Goal: Transaction & Acquisition: Purchase product/service

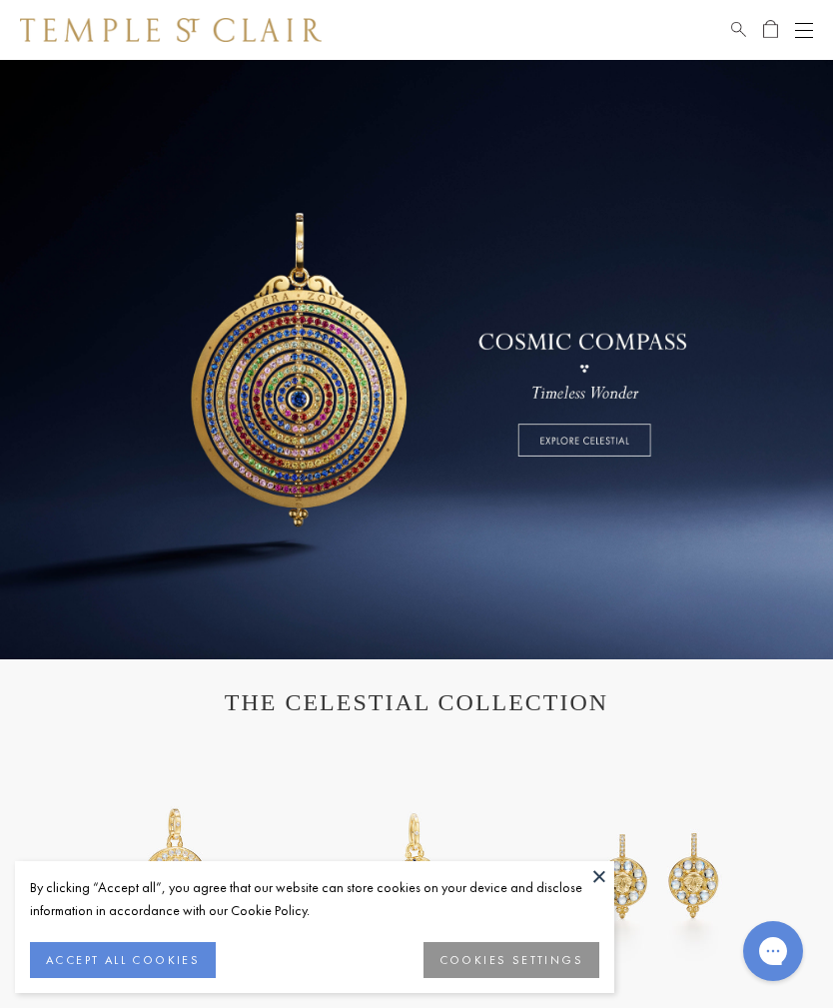
click at [808, 27] on button "Open navigation" at bounding box center [804, 30] width 18 height 24
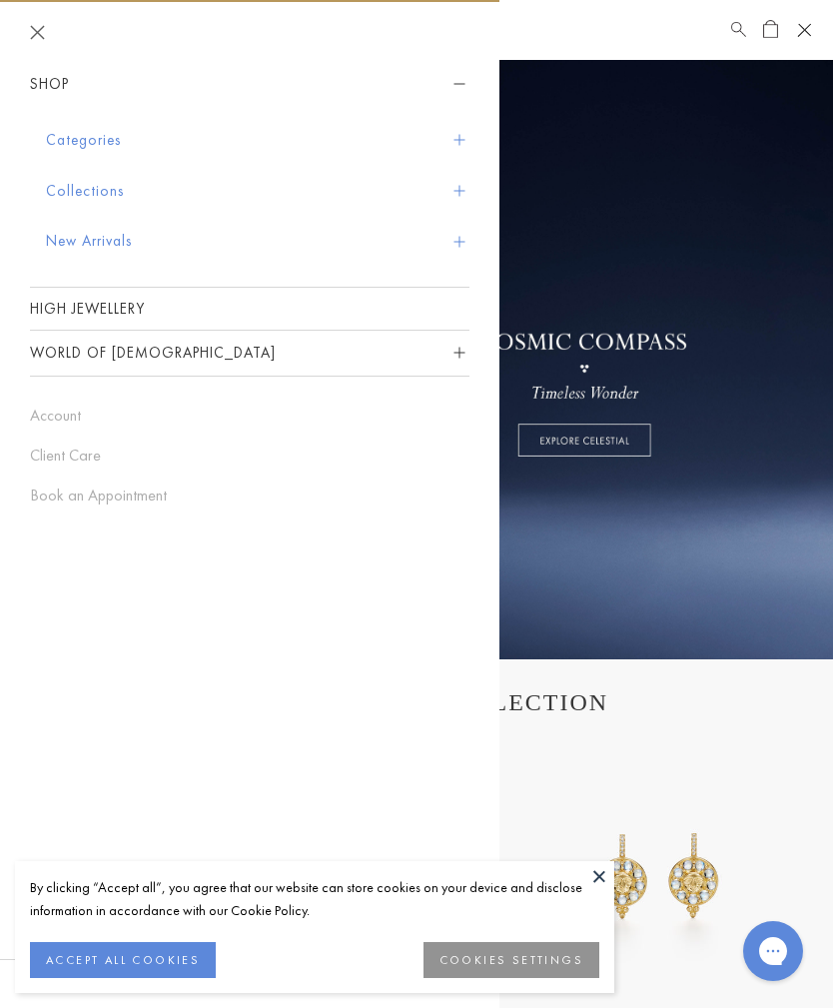
click at [113, 195] on button "Collections" at bounding box center [258, 191] width 424 height 51
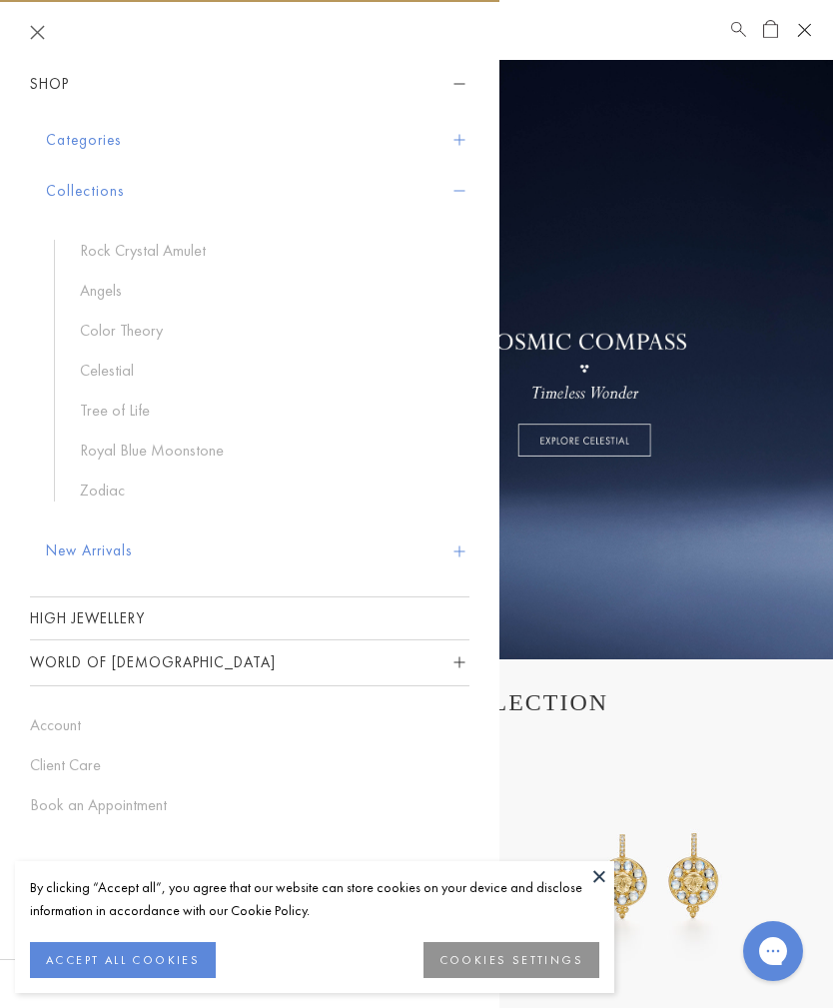
click at [105, 137] on button "Categories" at bounding box center [258, 140] width 424 height 51
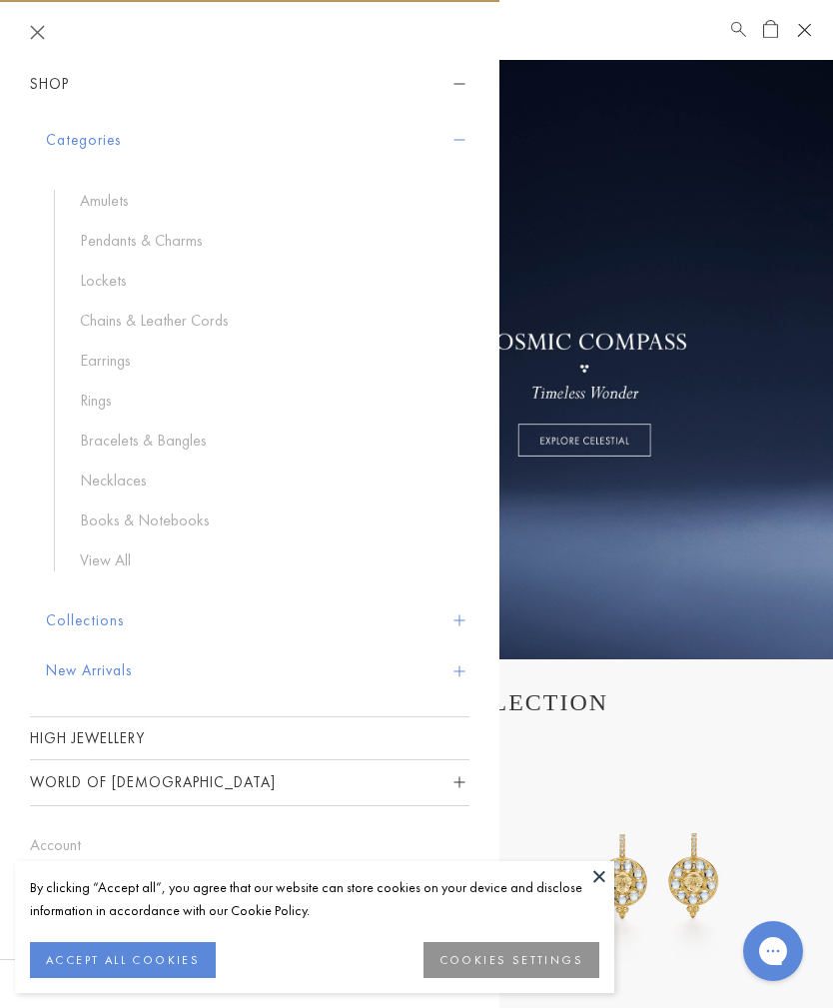
click at [193, 323] on link "Chains & Leather Cords" at bounding box center [265, 321] width 370 height 22
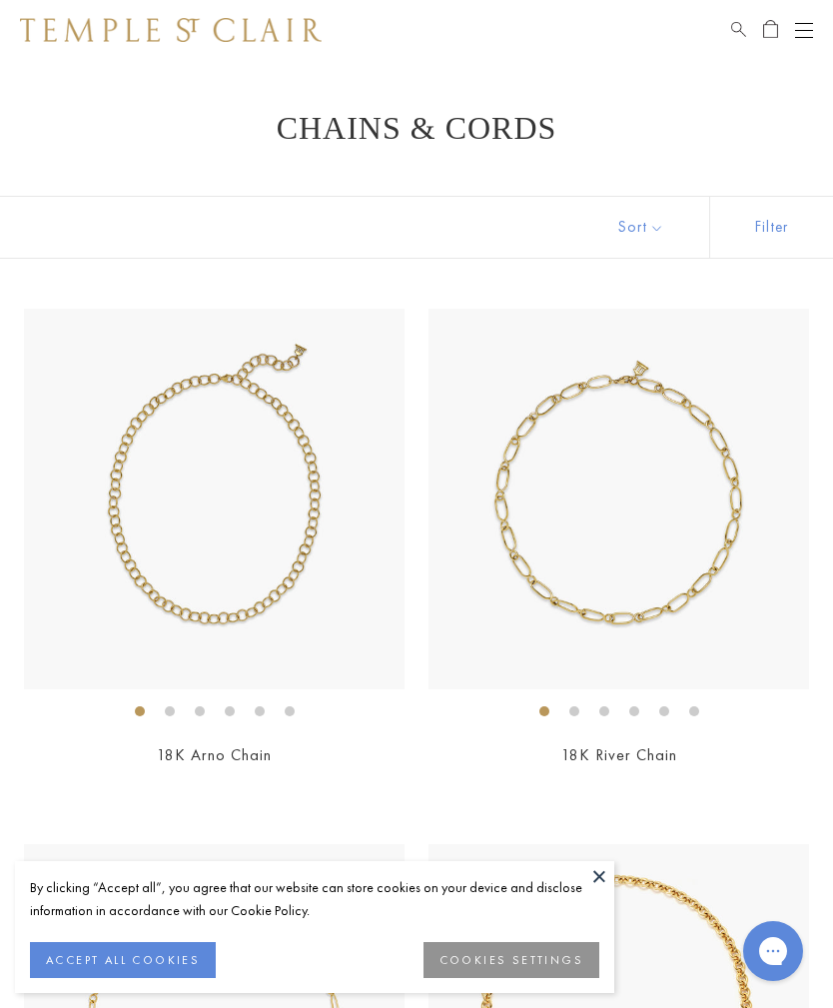
click at [745, 30] on span "Search" at bounding box center [738, 26] width 15 height 17
click at [124, 112] on input "search" at bounding box center [429, 100] width 676 height 23
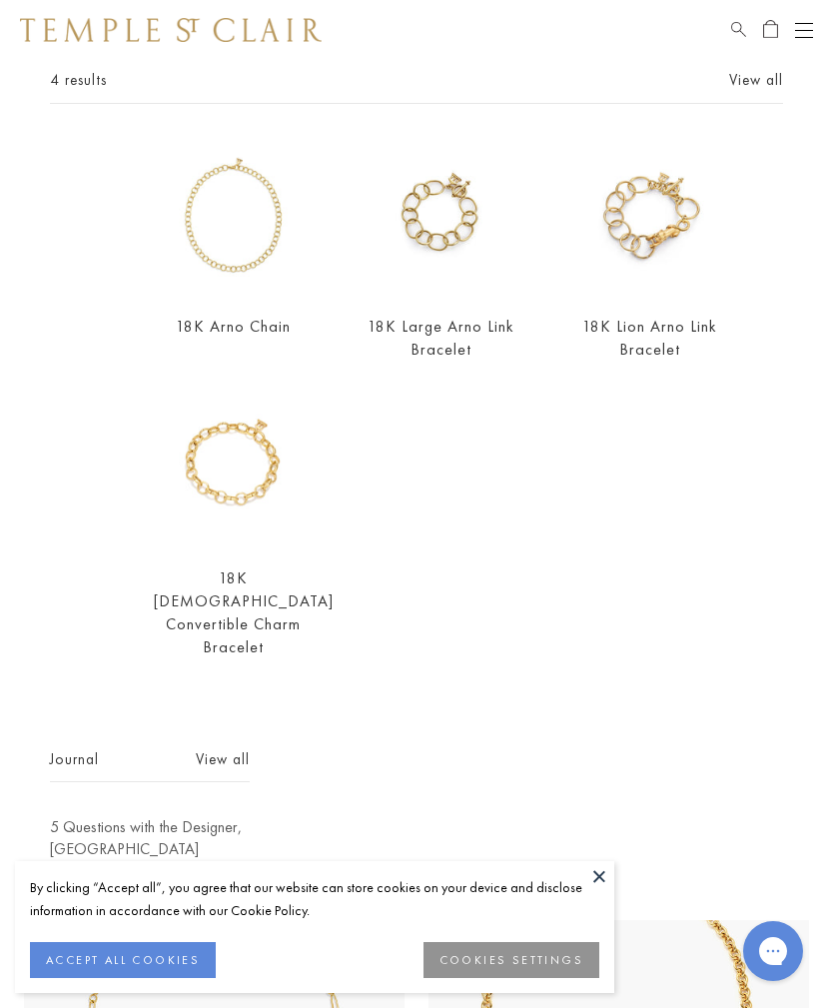
scroll to position [114, 0]
type input "****"
click at [242, 330] on link "18K Arno Chain" at bounding box center [233, 327] width 115 height 21
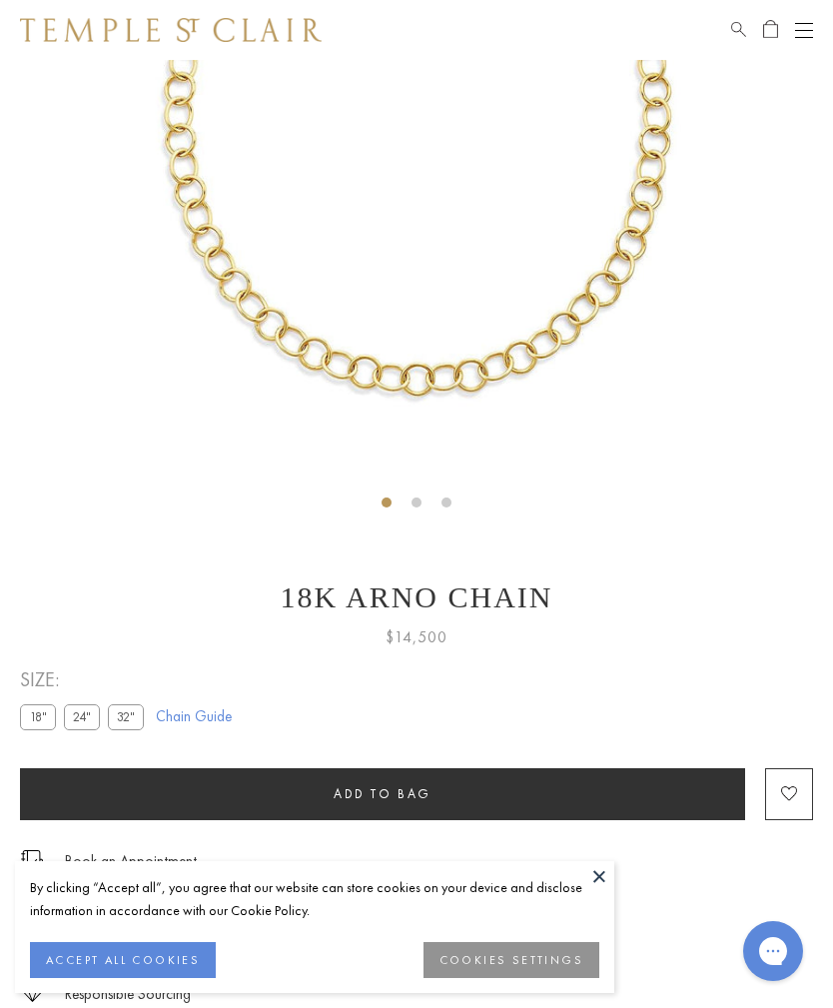
scroll to position [377, 0]
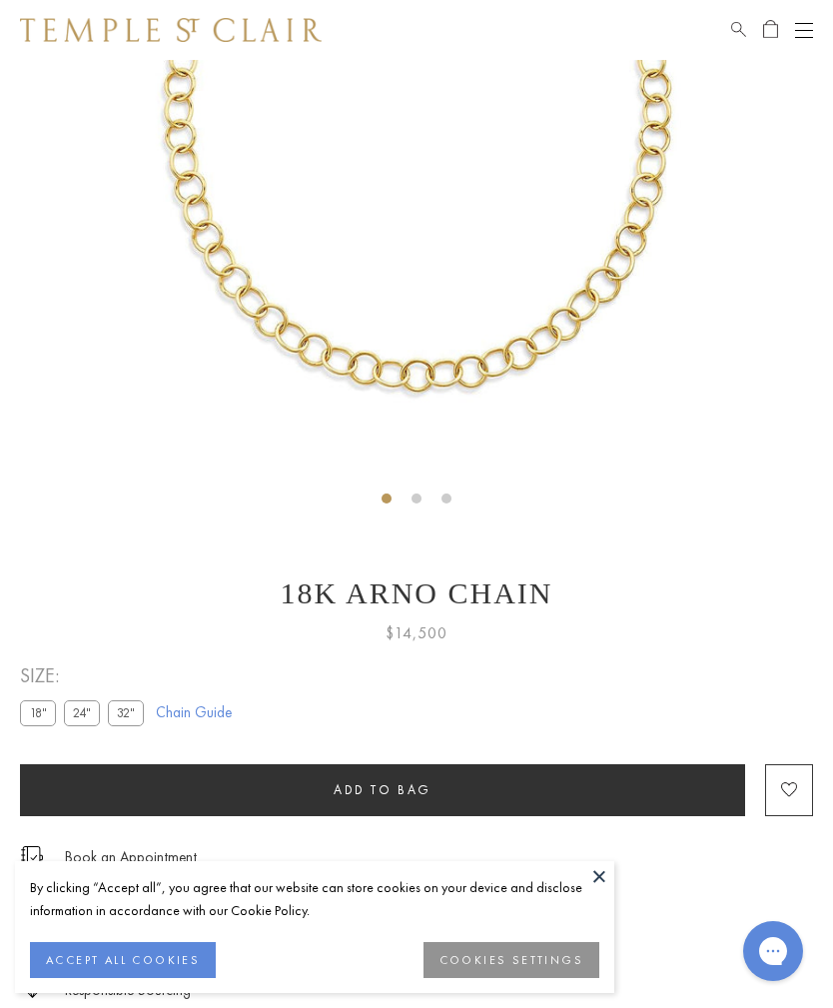
click at [88, 714] on label "24"" at bounding box center [82, 713] width 36 height 25
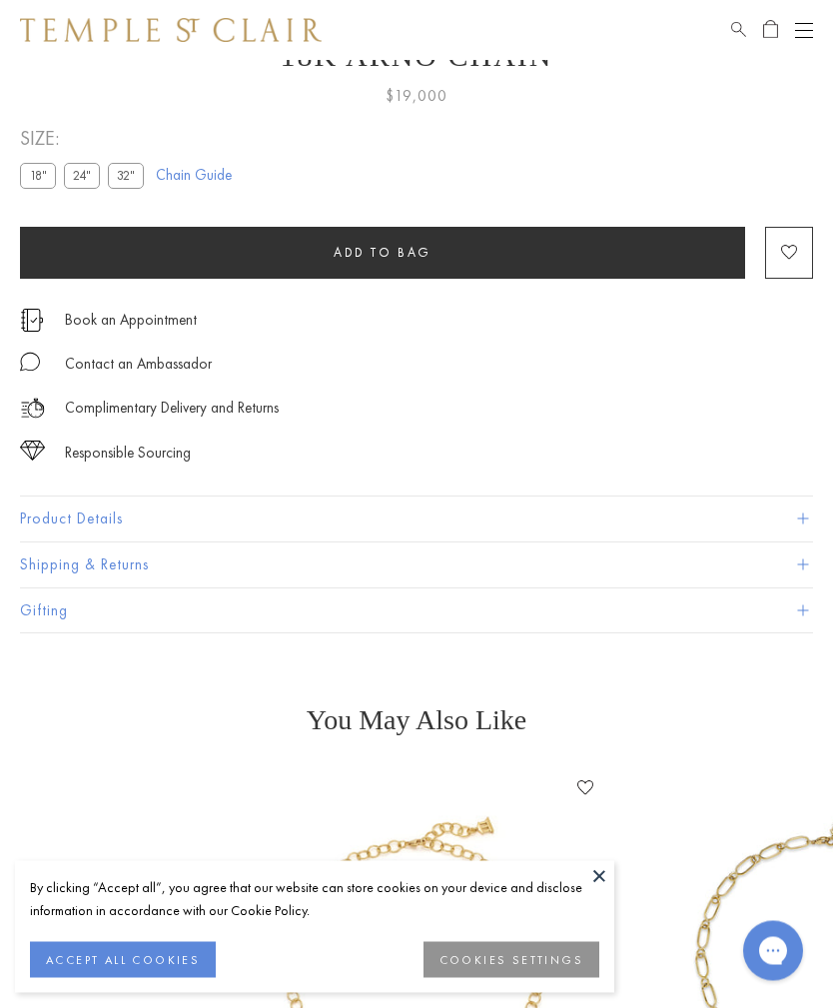
scroll to position [914, 0]
click at [797, 568] on span at bounding box center [802, 565] width 11 height 11
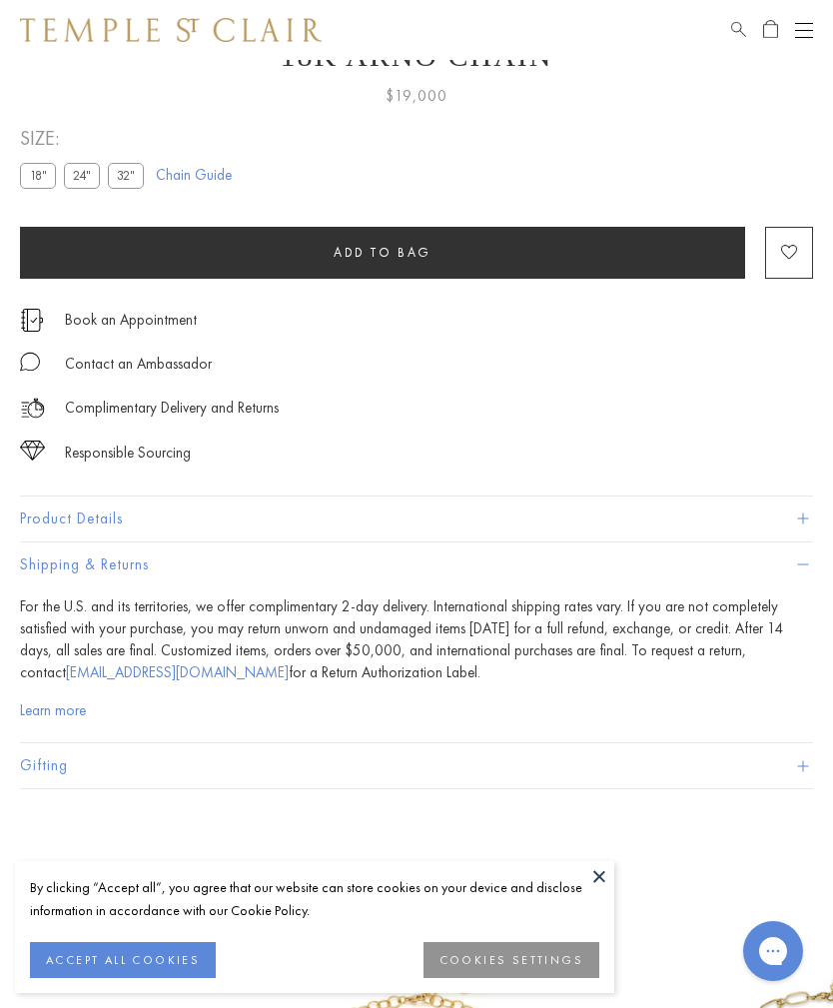
click at [807, 564] on span at bounding box center [802, 565] width 11 height 11
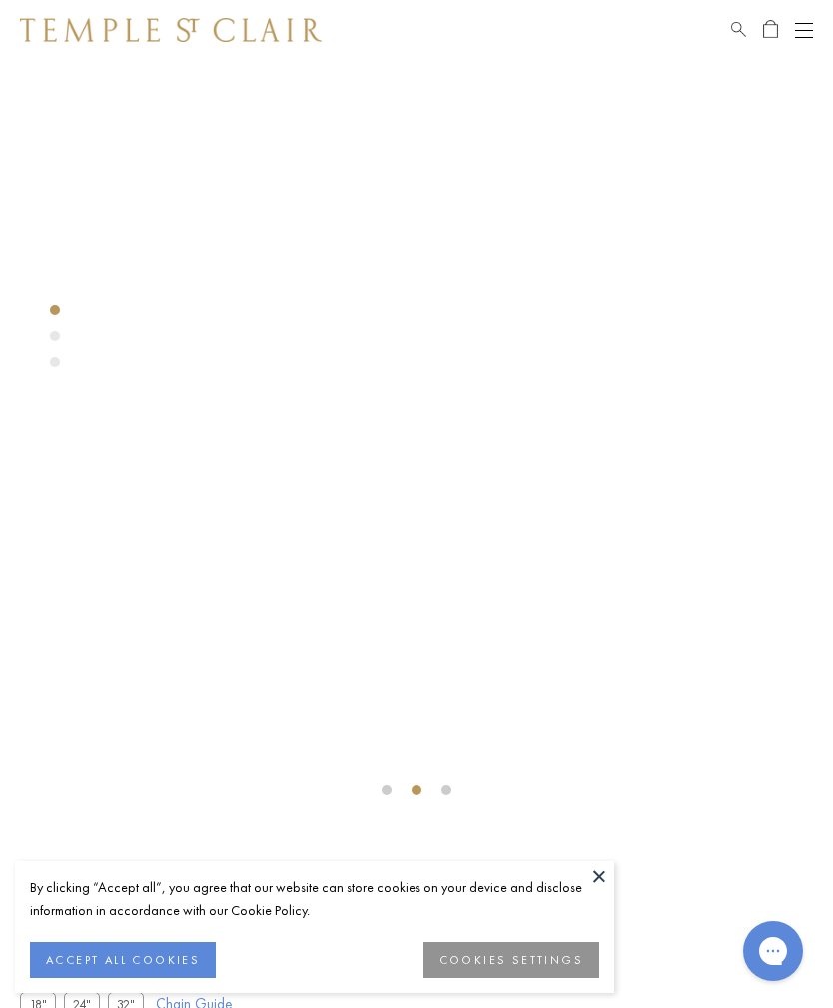
scroll to position [0, 0]
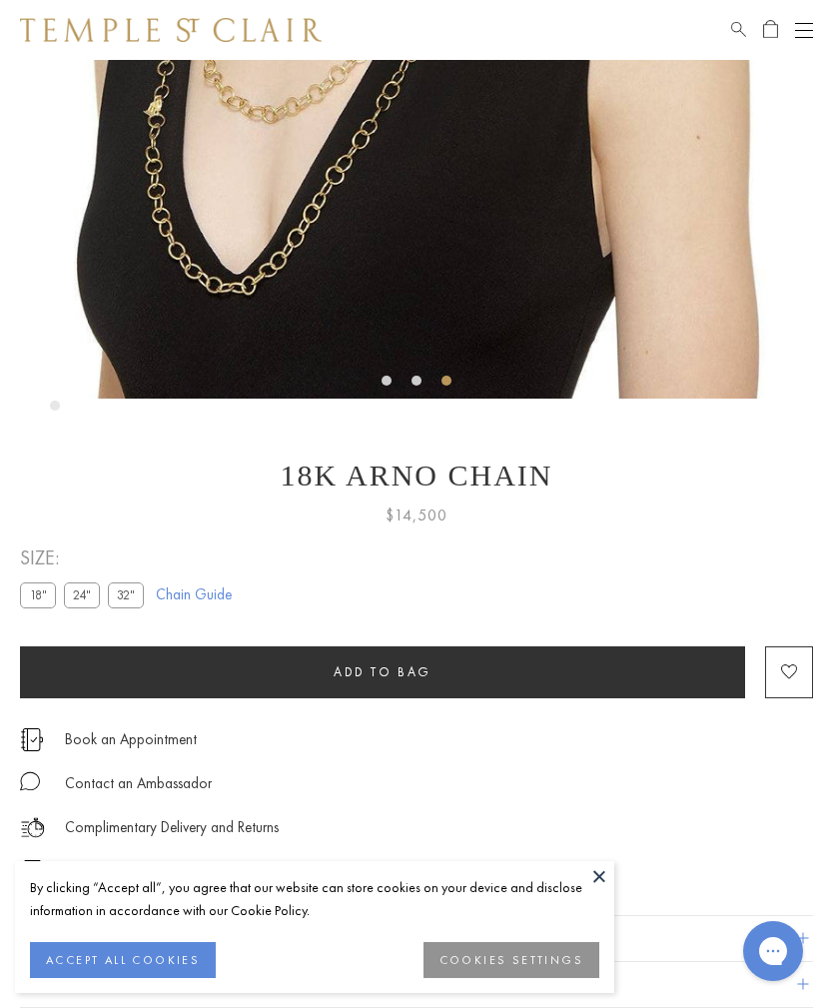
scroll to position [513, 0]
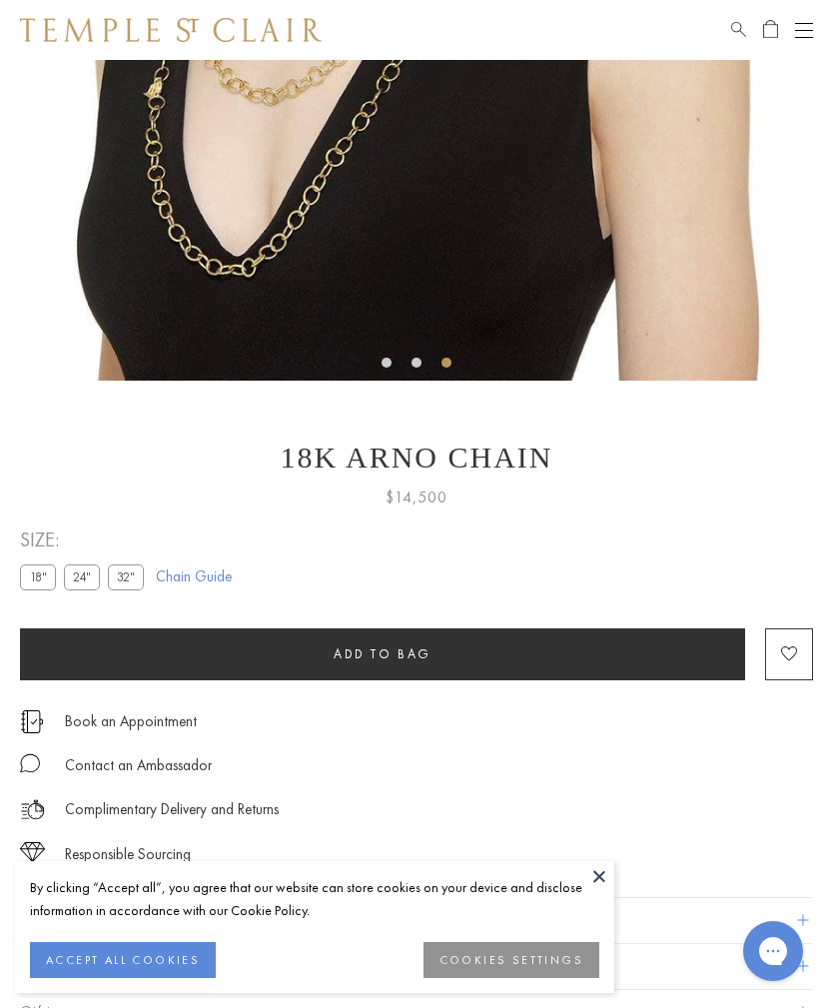
click at [88, 582] on label "24"" at bounding box center [82, 577] width 36 height 25
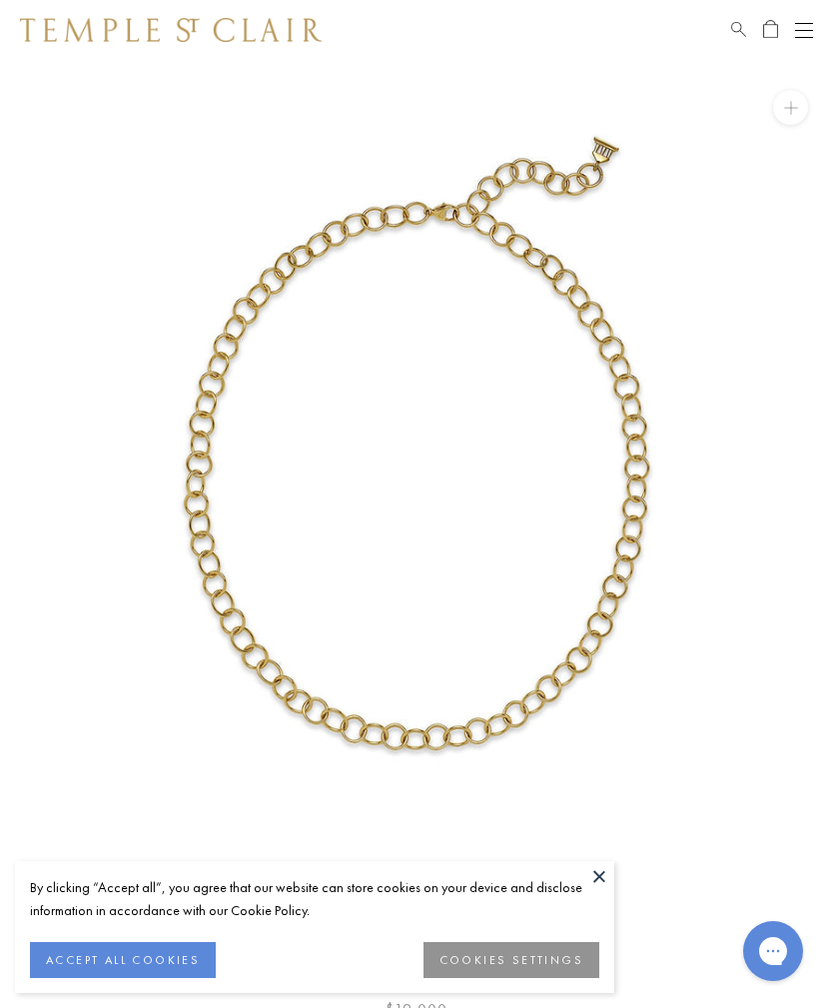
click at [799, 30] on div "Open navigation" at bounding box center [804, 30] width 18 height 1
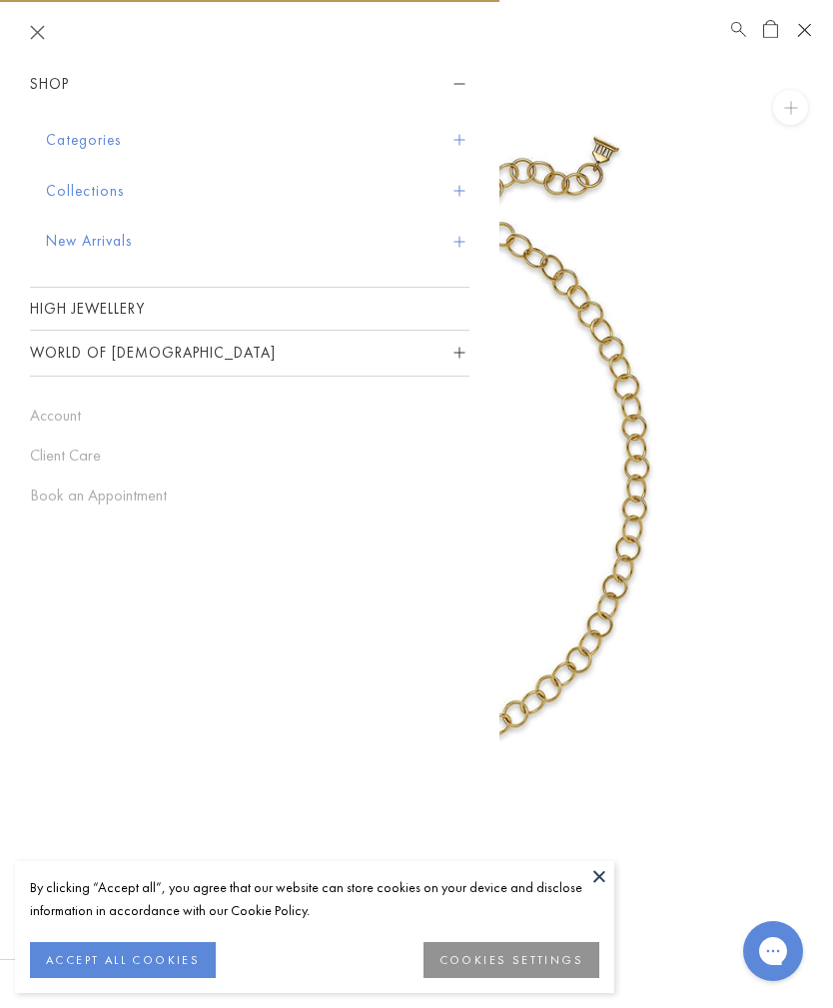
click at [124, 232] on button "New Arrivals" at bounding box center [258, 241] width 424 height 51
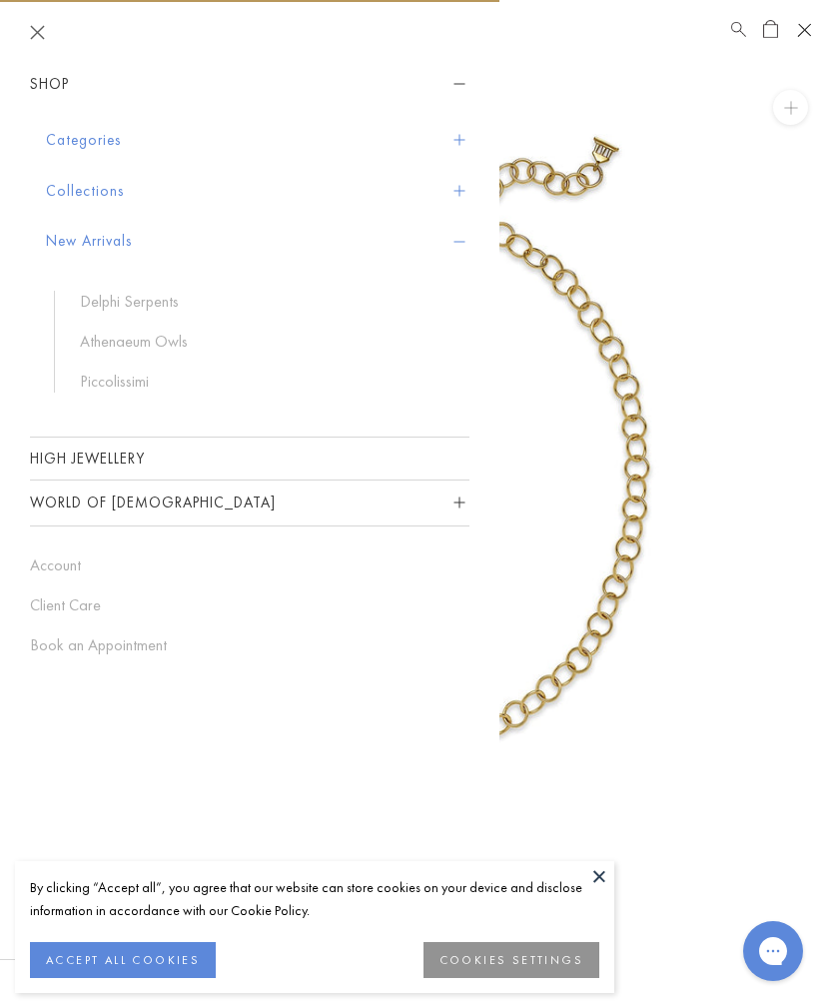
click at [112, 188] on button "Collections" at bounding box center [258, 191] width 424 height 51
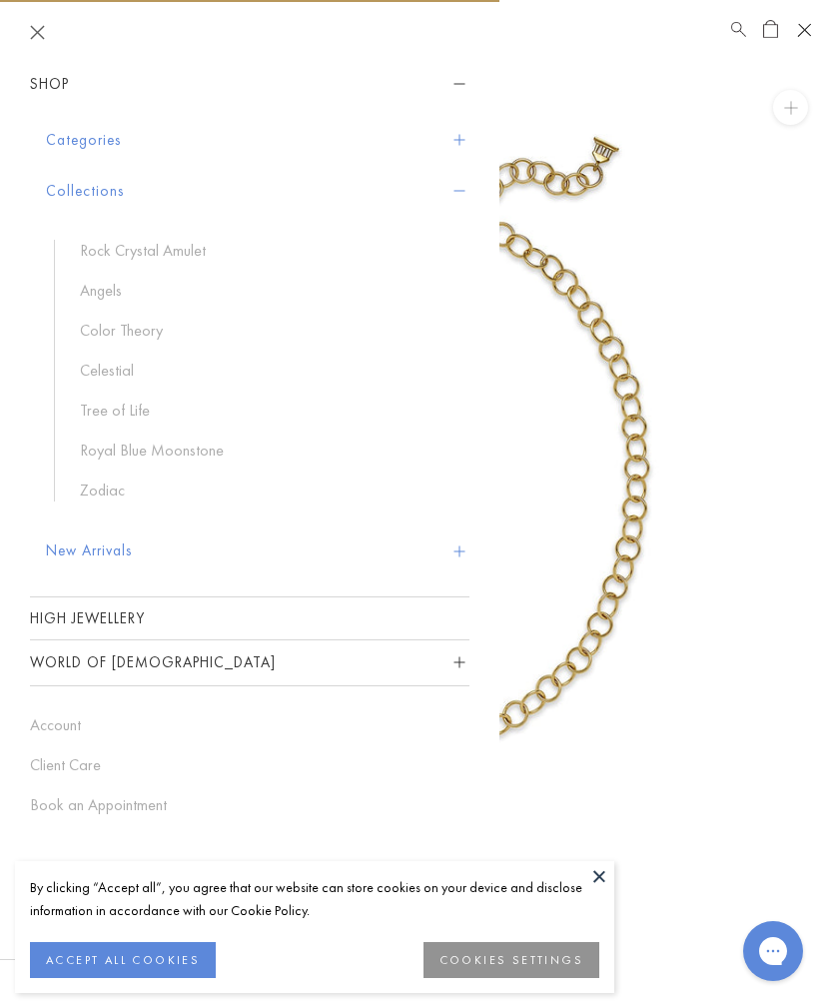
click at [195, 447] on link "Royal Blue Moonstone" at bounding box center [265, 451] width 370 height 22
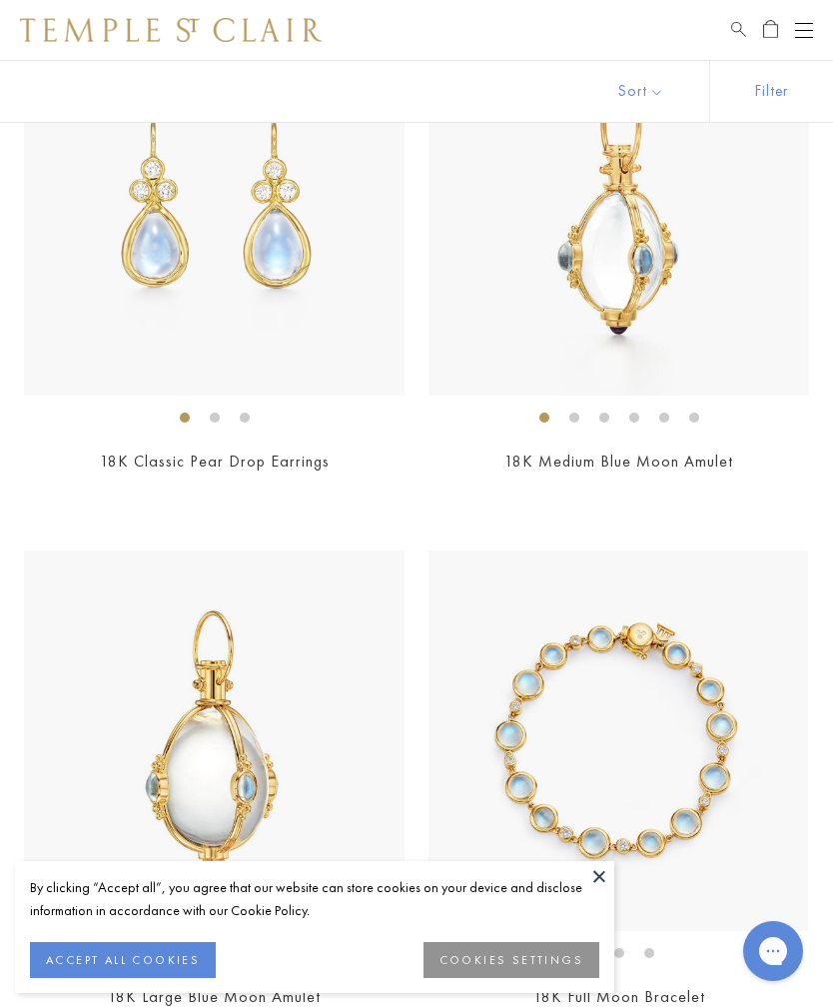
scroll to position [4260, 0]
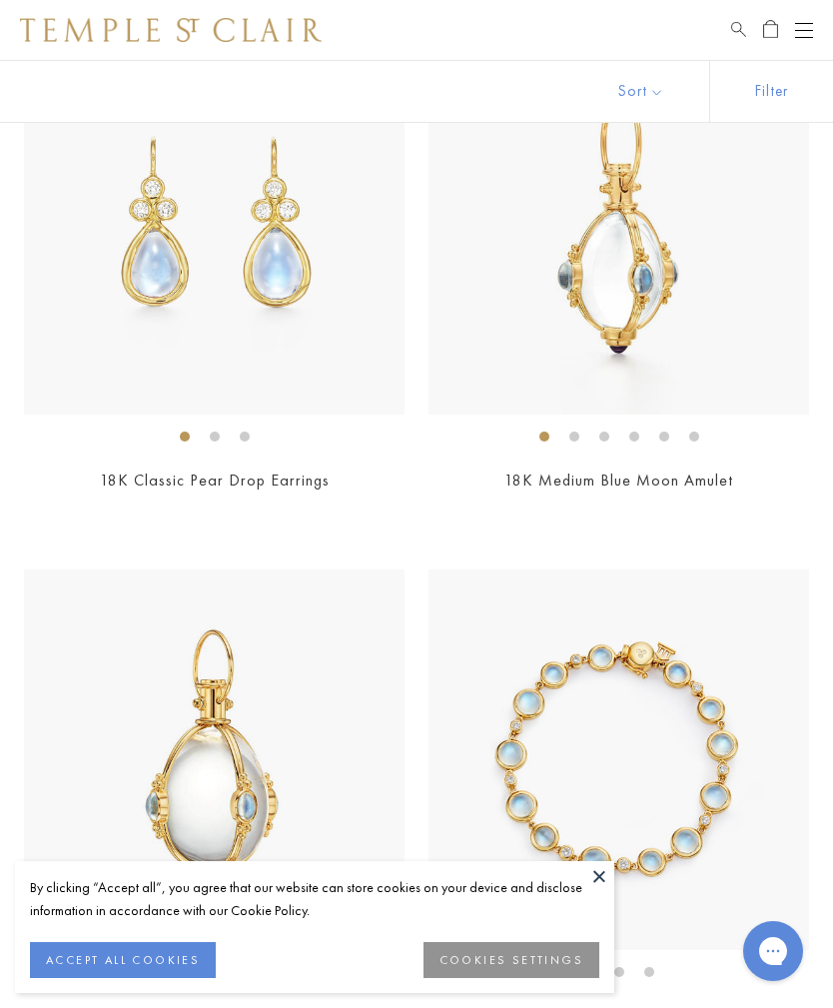
click at [617, 341] on img at bounding box center [619, 224] width 381 height 381
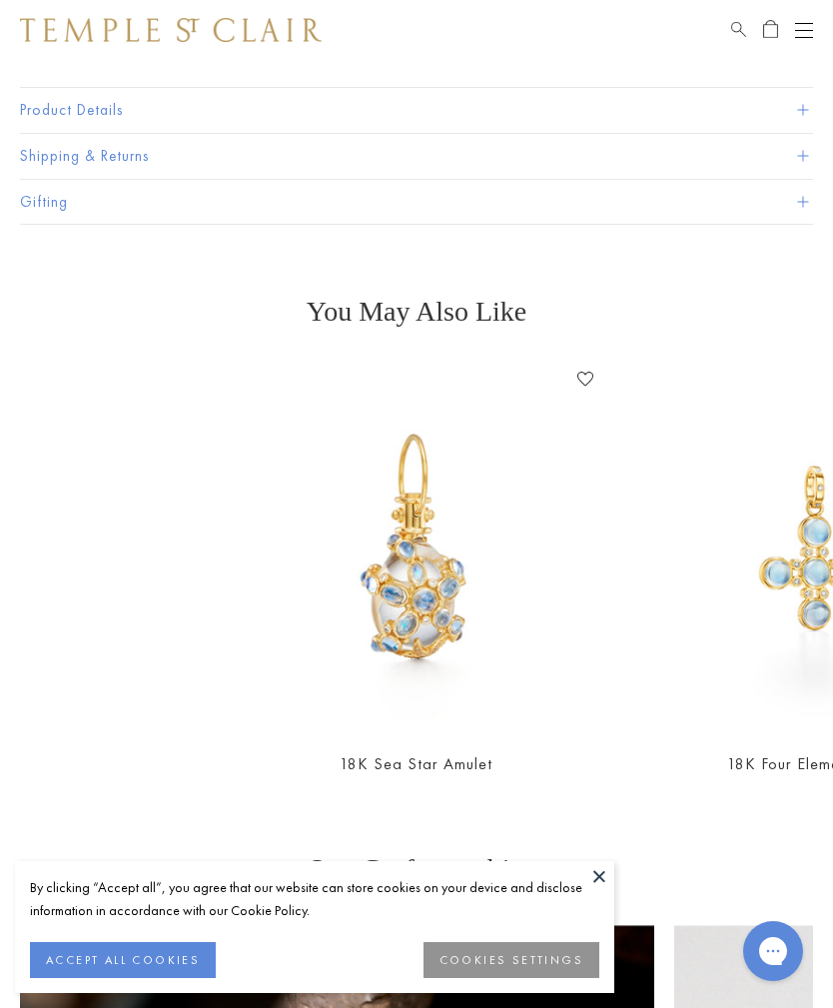
scroll to position [1325, 0]
click at [439, 696] on img at bounding box center [417, 547] width 370 height 370
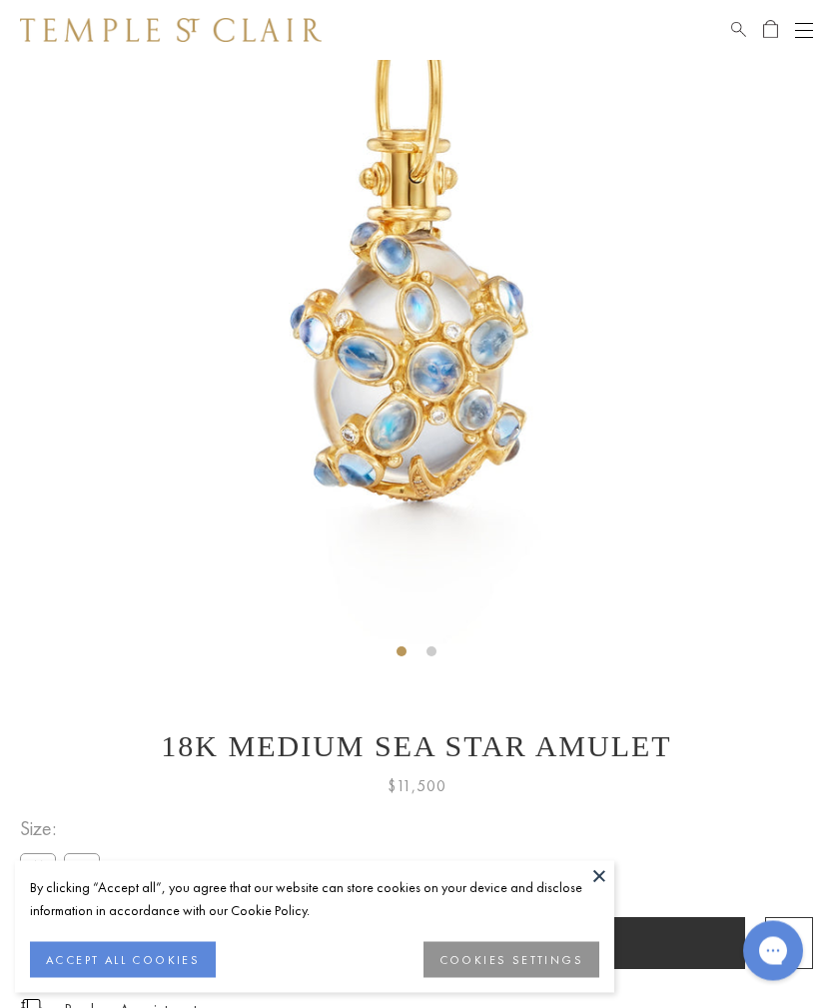
scroll to position [224, 0]
click at [100, 853] on div "Size: M L" at bounding box center [64, 847] width 88 height 71
click at [93, 866] on label "L" at bounding box center [82, 865] width 36 height 25
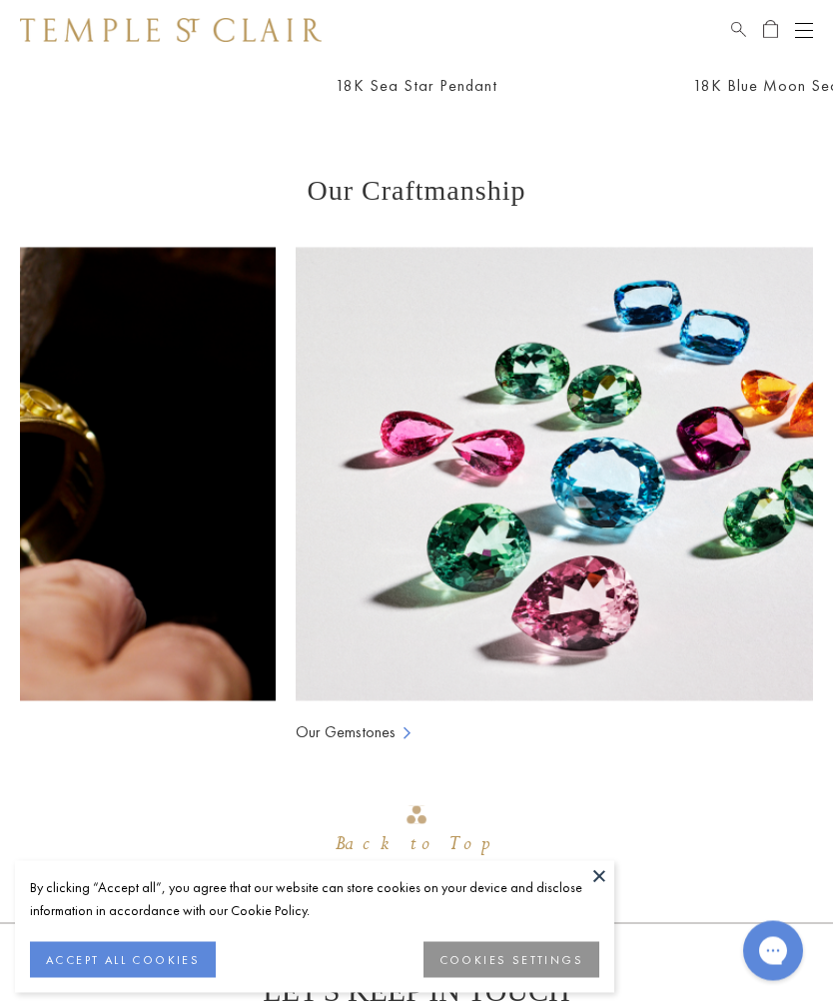
scroll to position [1998, 0]
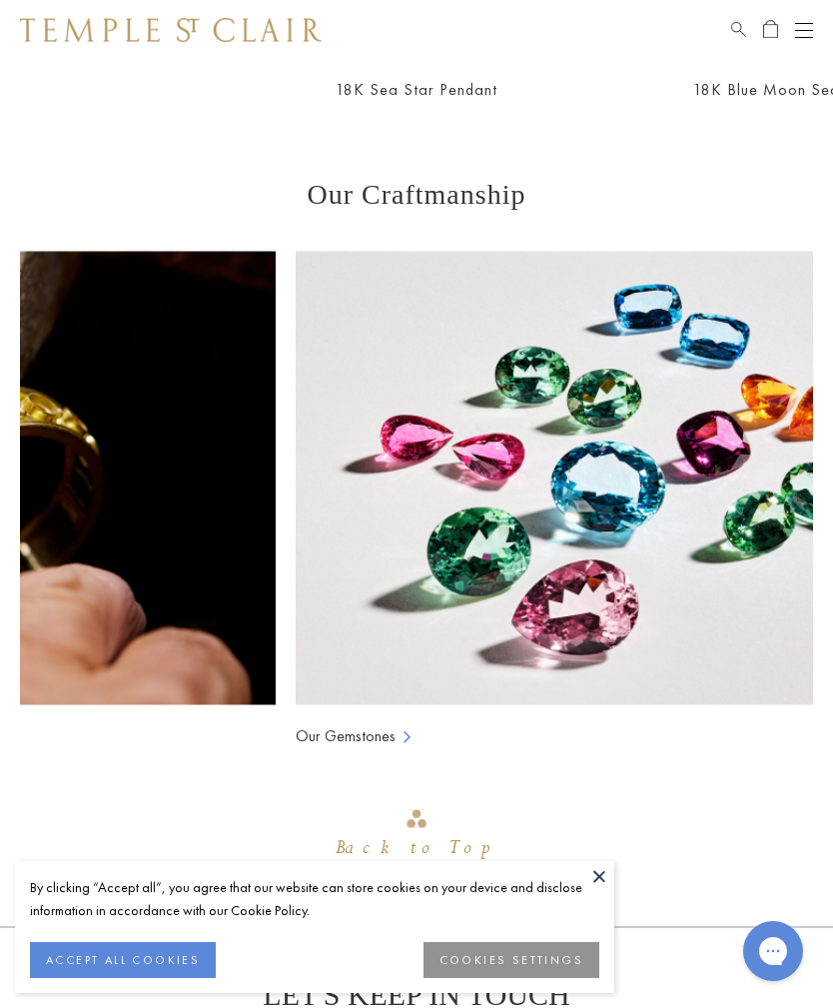
click at [567, 616] on img at bounding box center [613, 478] width 635 height 455
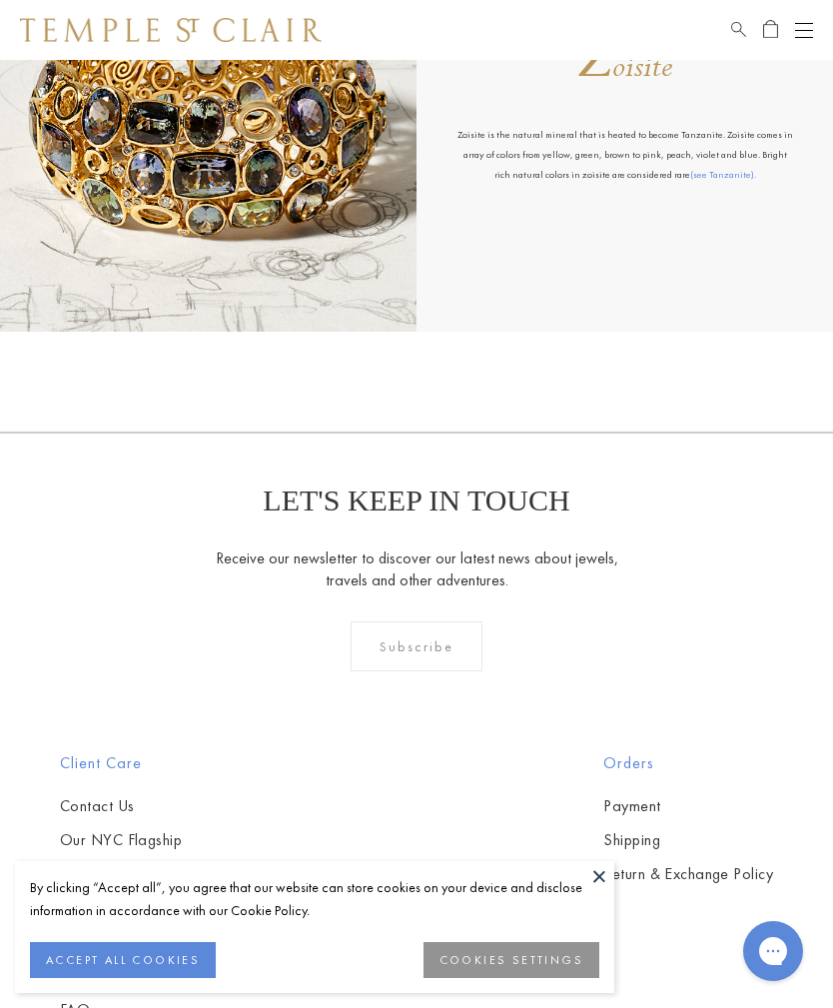
scroll to position [15013, 0]
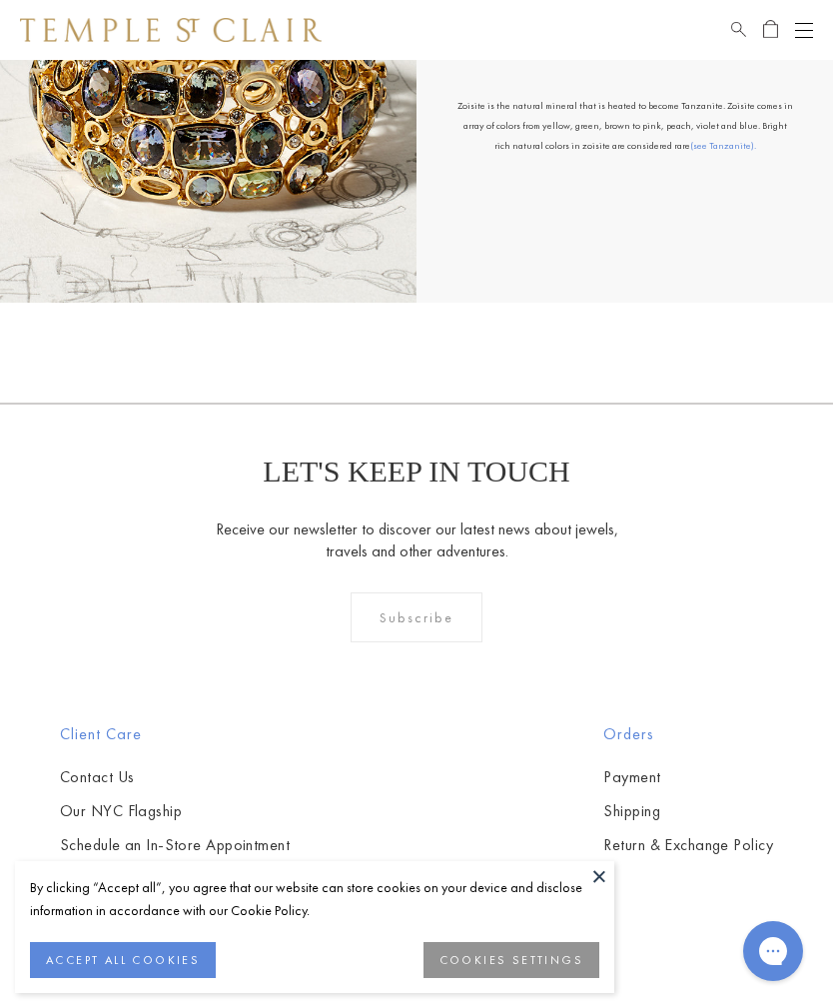
click at [642, 766] on link "Payment" at bounding box center [689, 777] width 170 height 22
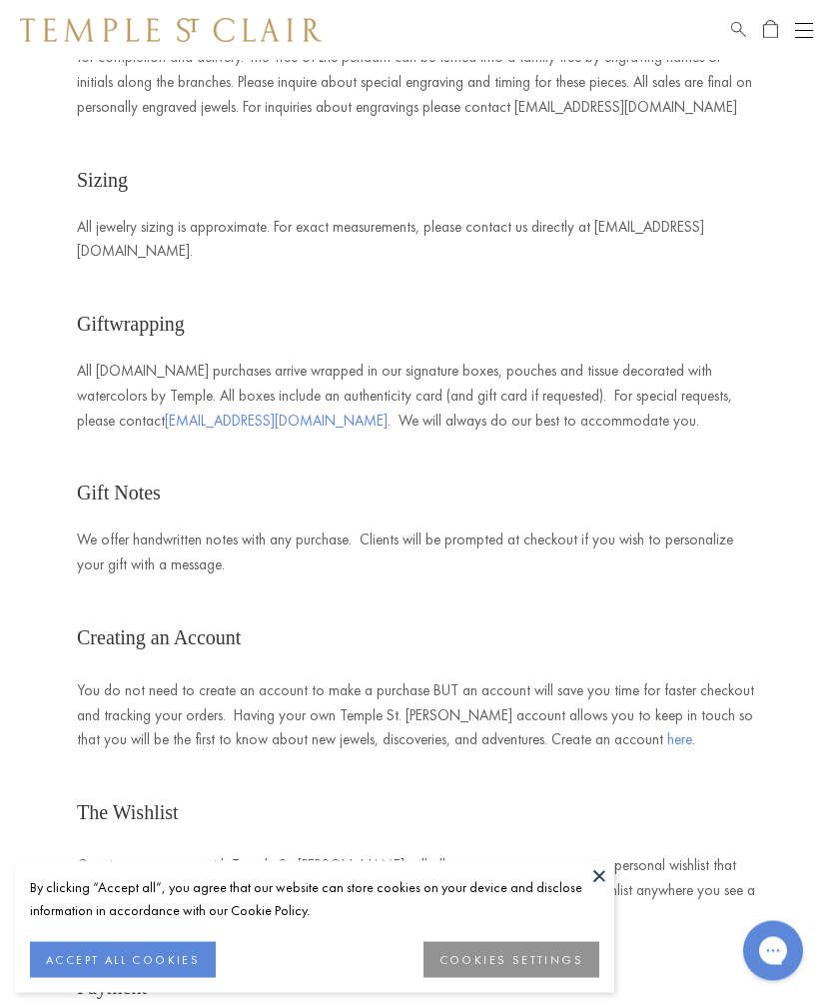
scroll to position [1300, 0]
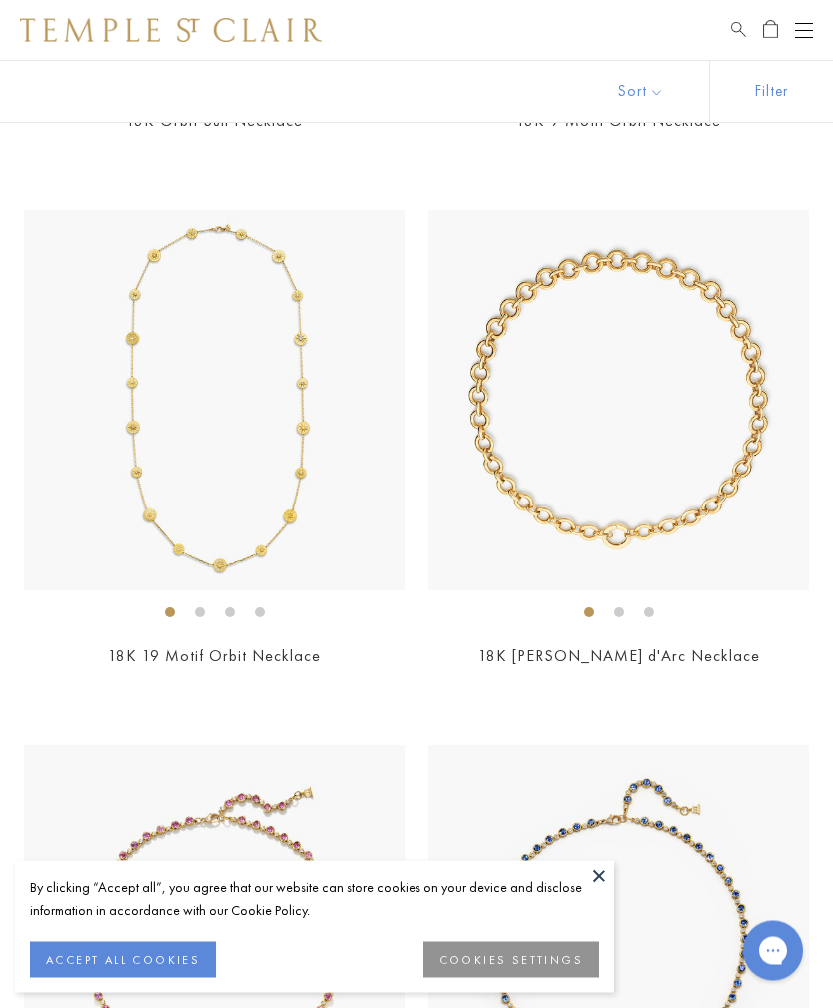
scroll to position [5459, 0]
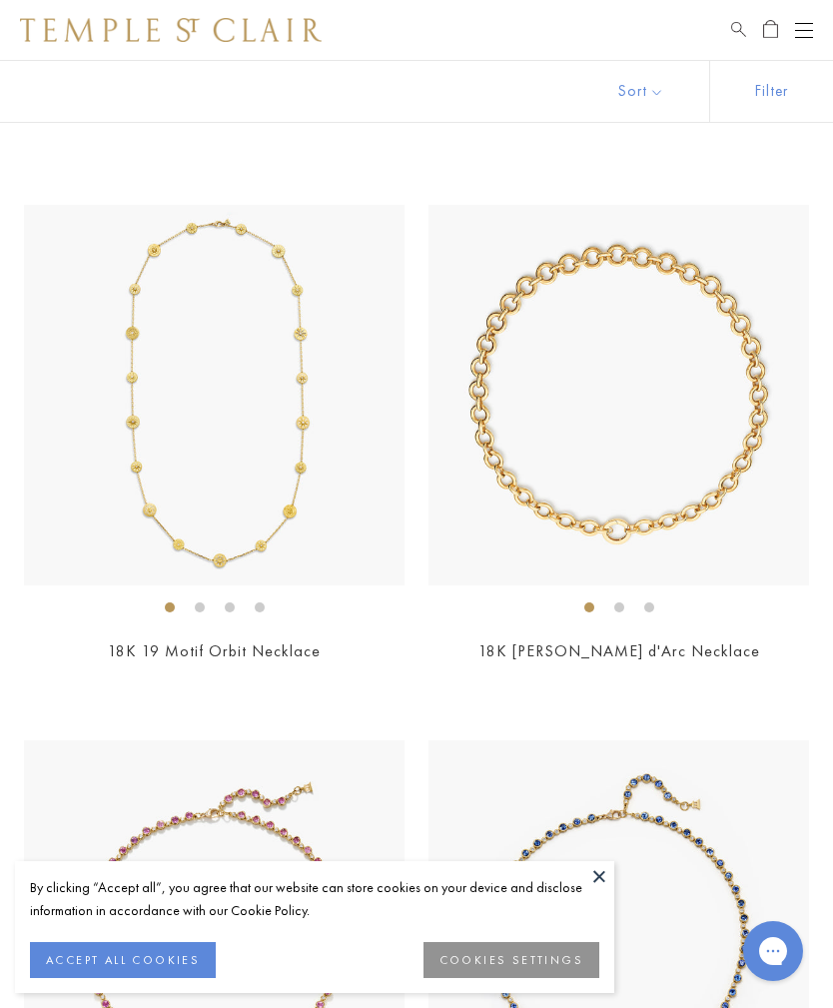
click at [670, 496] on img at bounding box center [619, 395] width 381 height 381
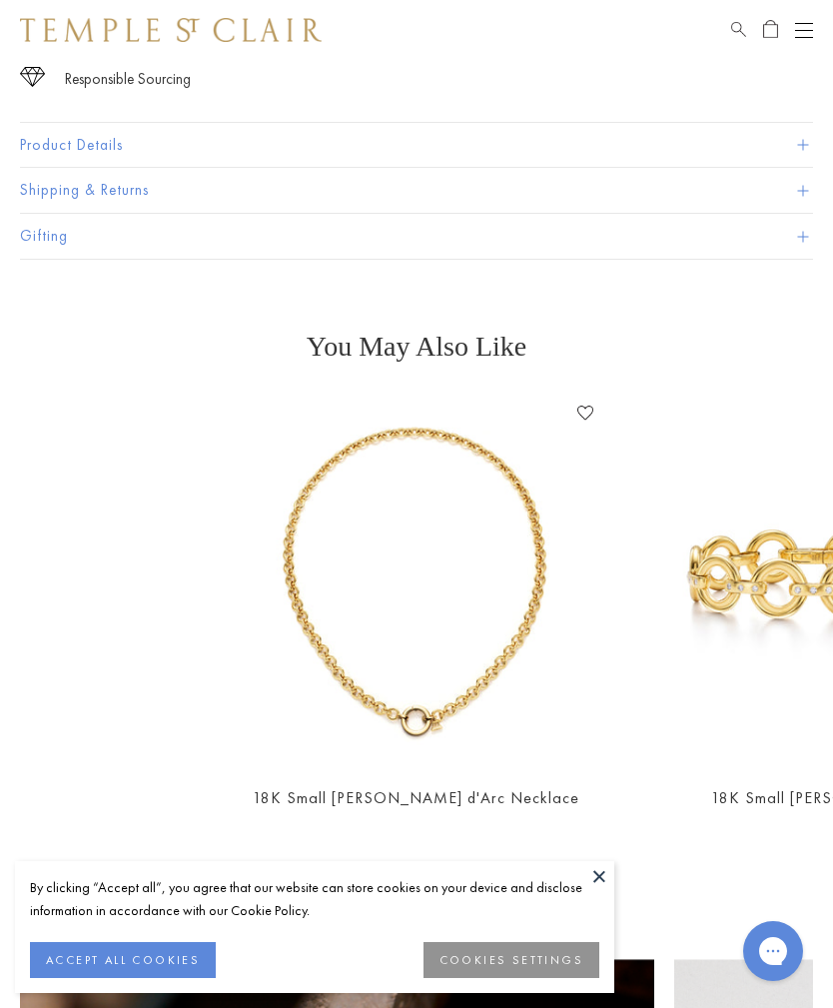
scroll to position [1197, 0]
click at [423, 724] on img at bounding box center [417, 582] width 370 height 370
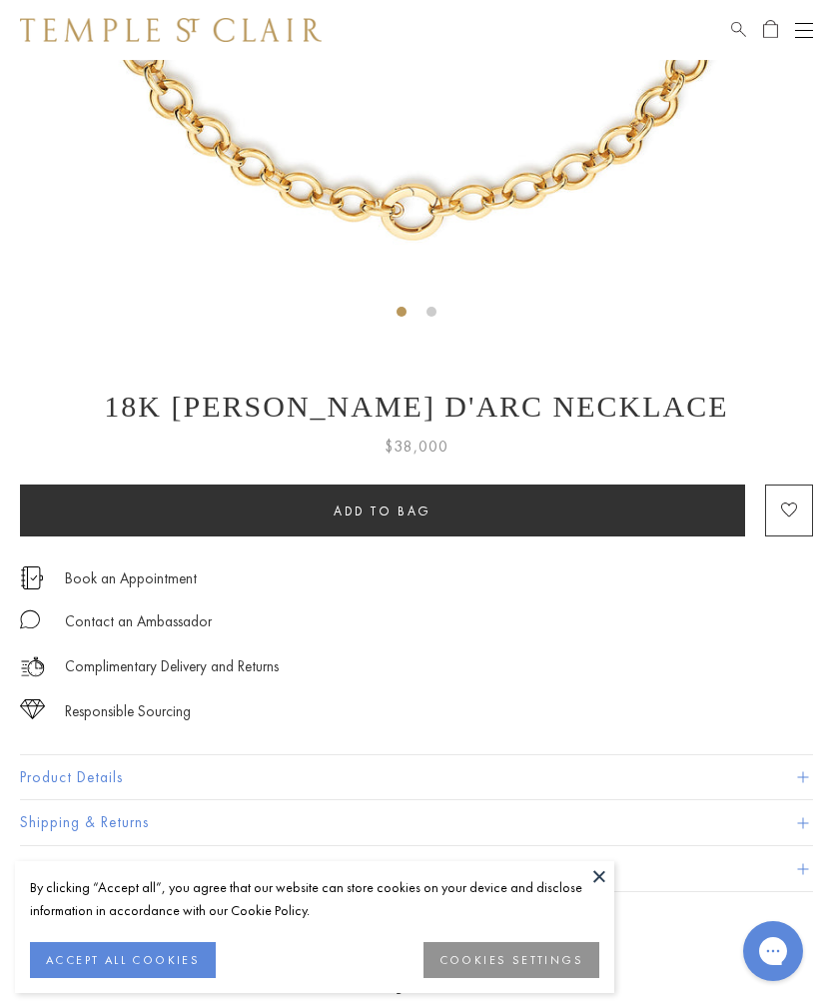
scroll to position [566, 0]
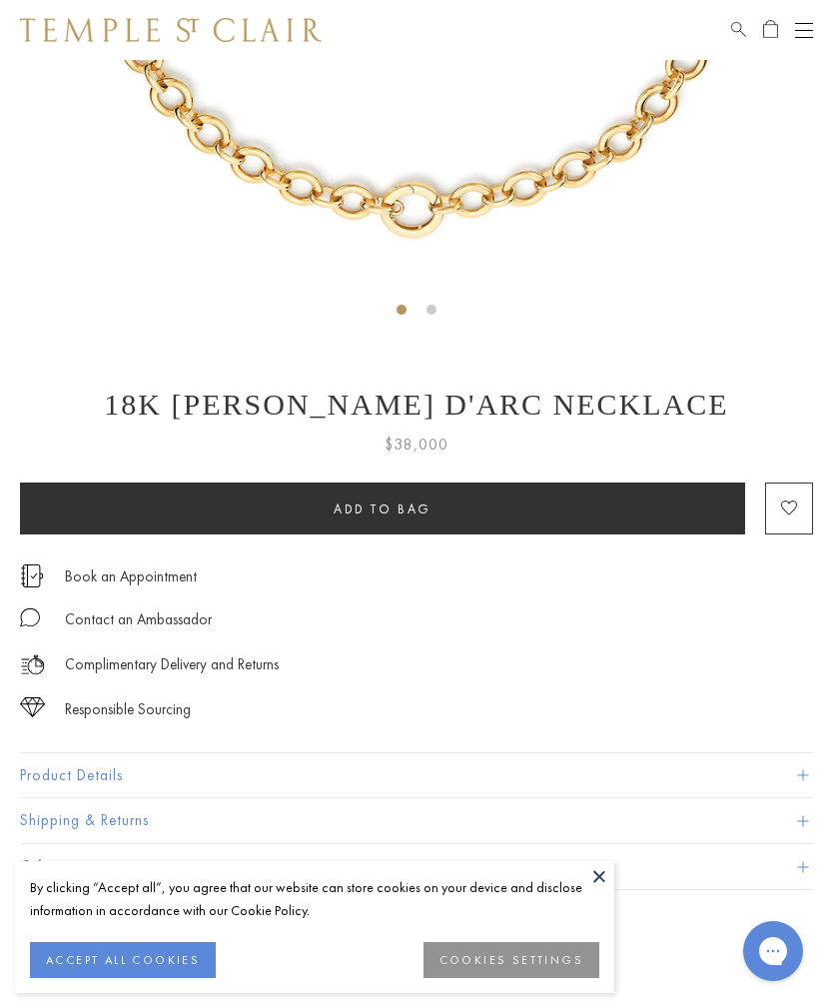
click at [802, 781] on button "Product Details" at bounding box center [416, 775] width 793 height 45
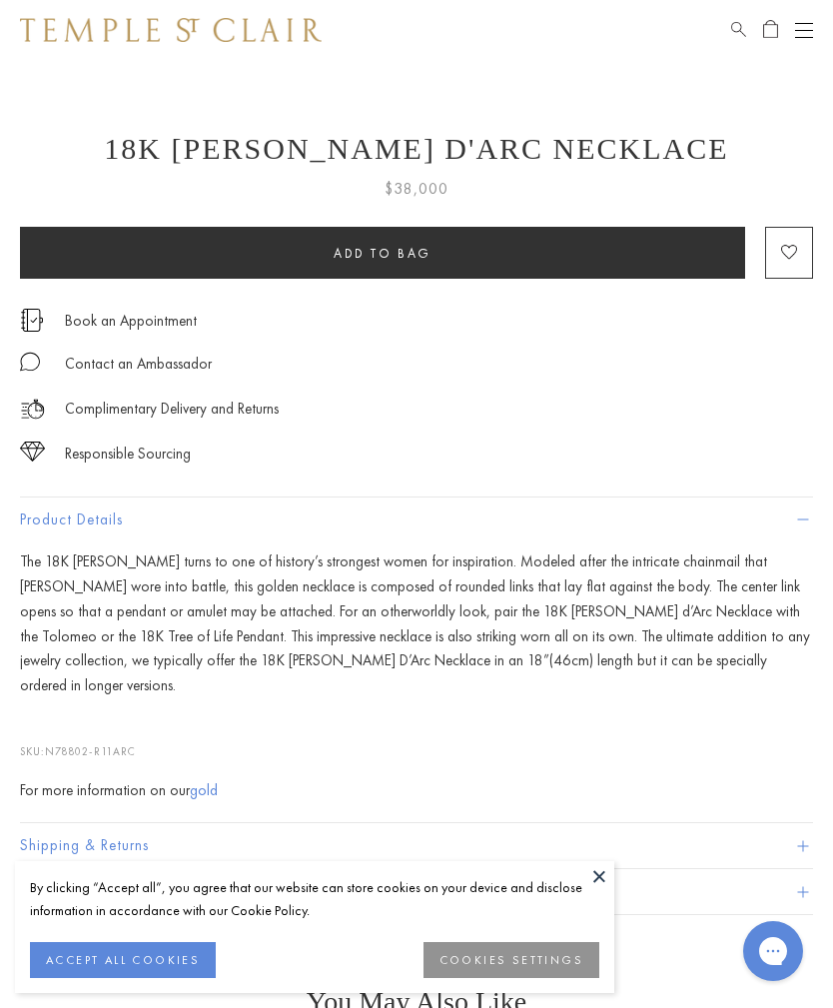
scroll to position [822, 0]
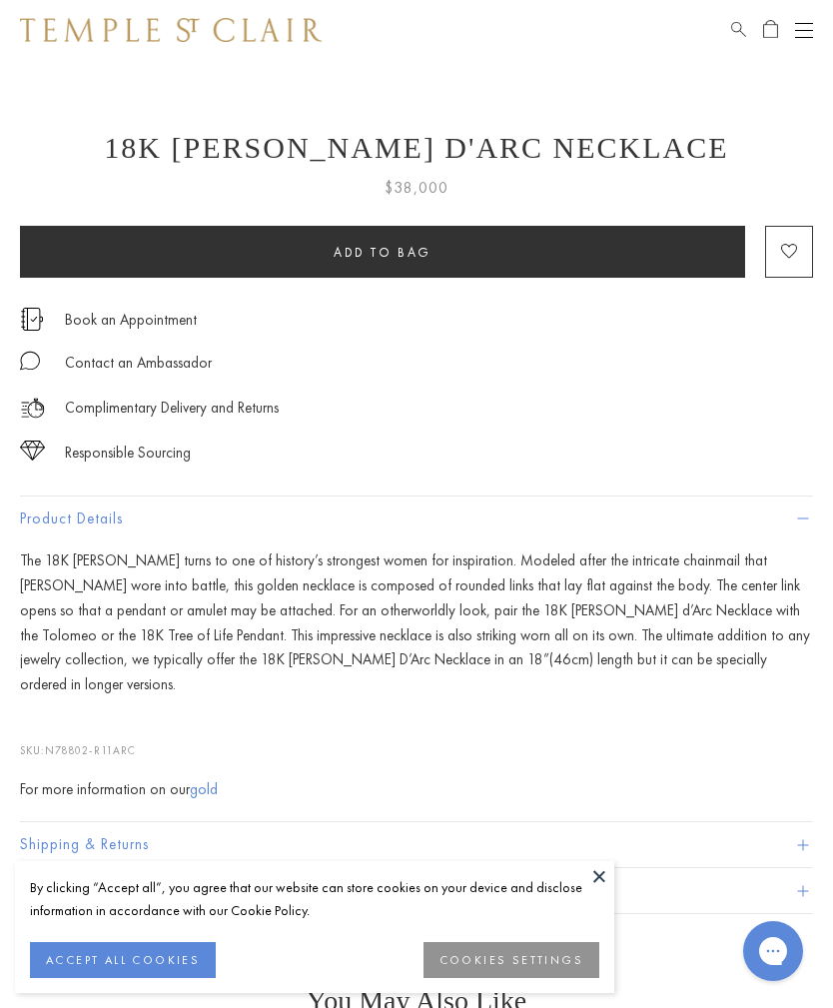
click at [800, 839] on span at bounding box center [802, 844] width 11 height 11
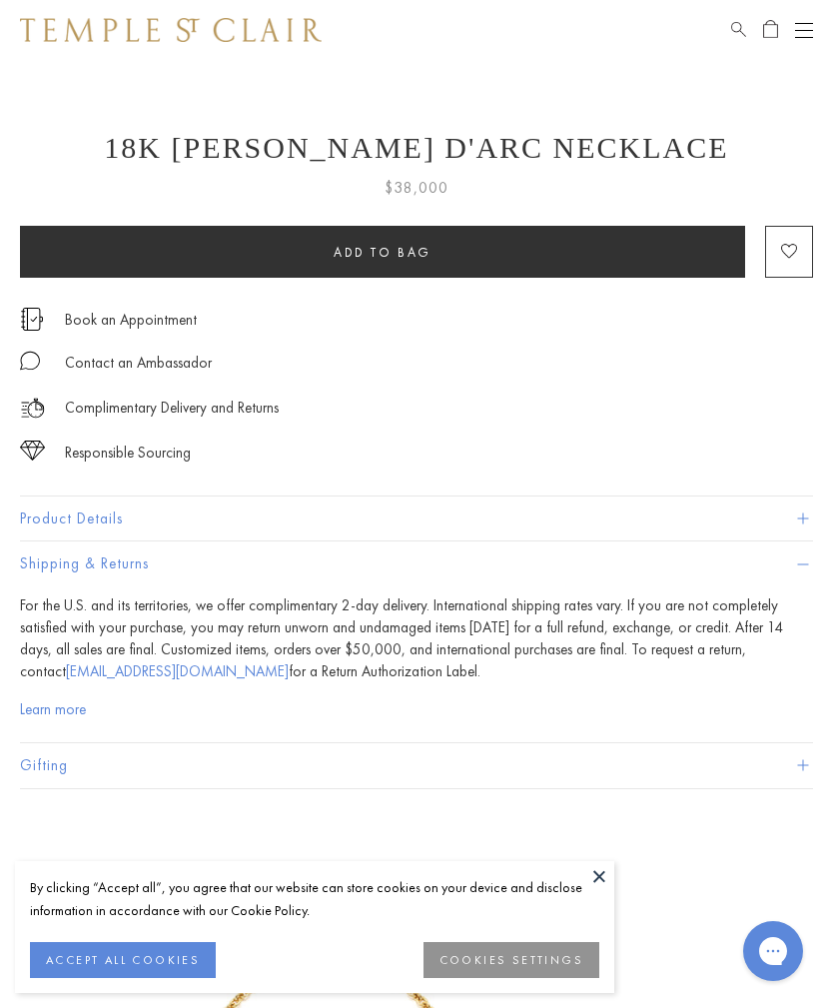
click at [801, 508] on button "Product Details" at bounding box center [416, 519] width 793 height 45
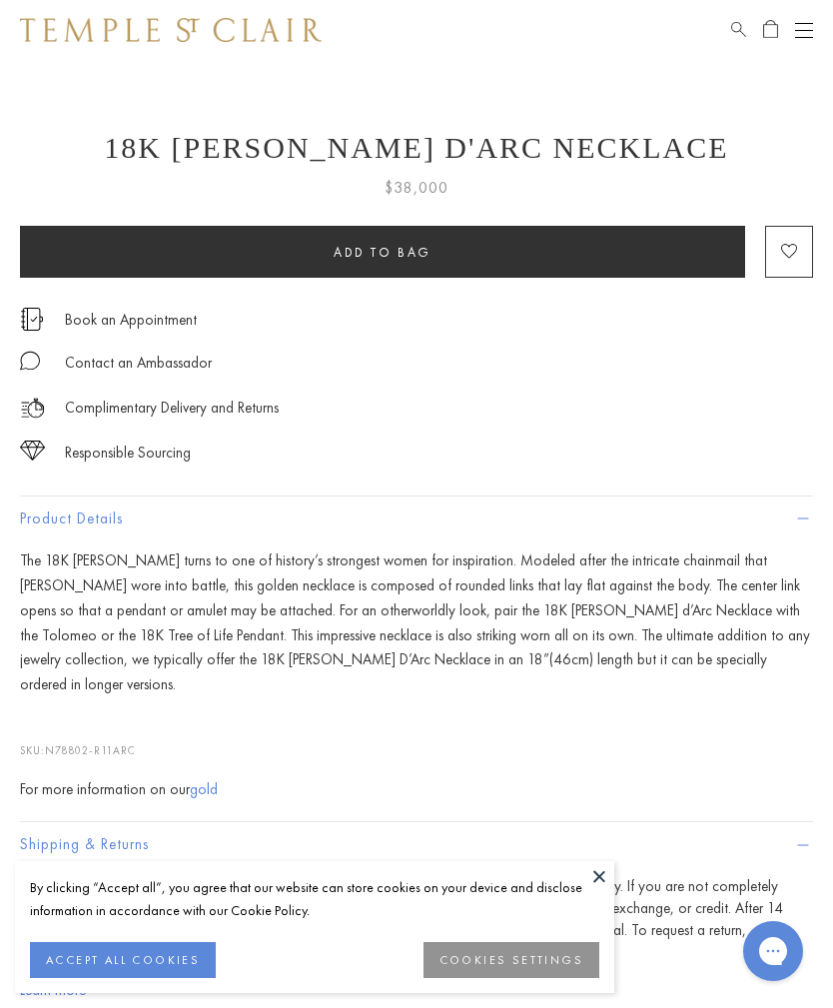
click at [804, 515] on span at bounding box center [802, 519] width 11 height 11
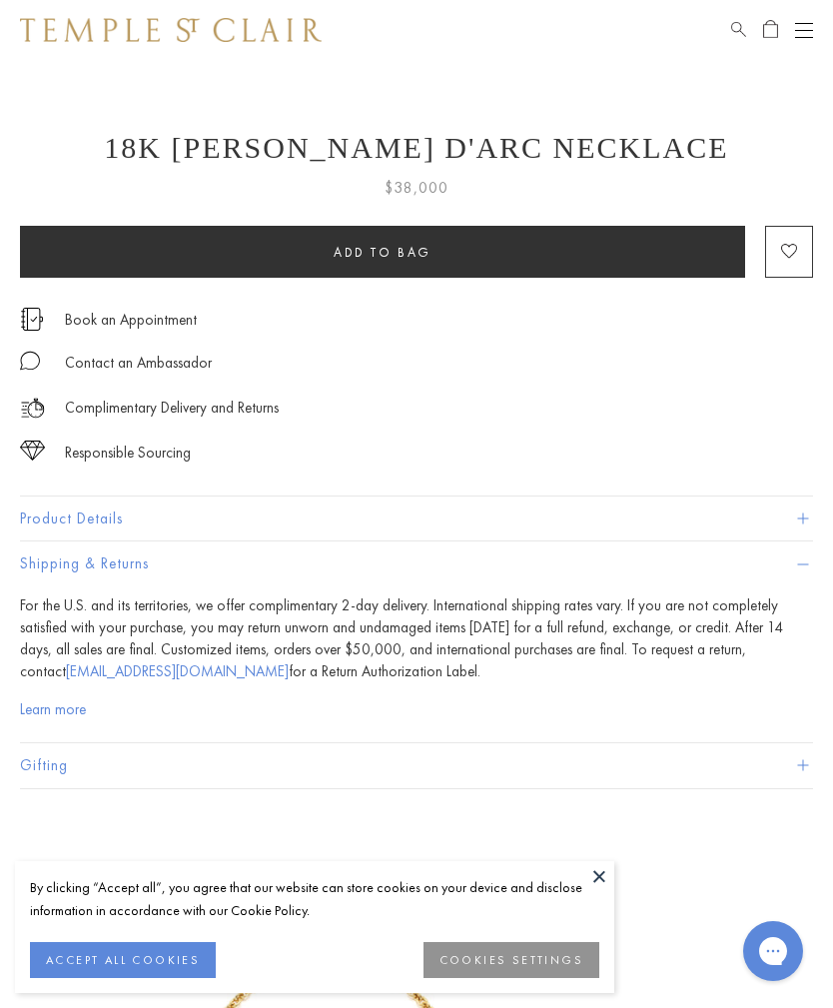
click at [797, 760] on span at bounding box center [802, 765] width 11 height 11
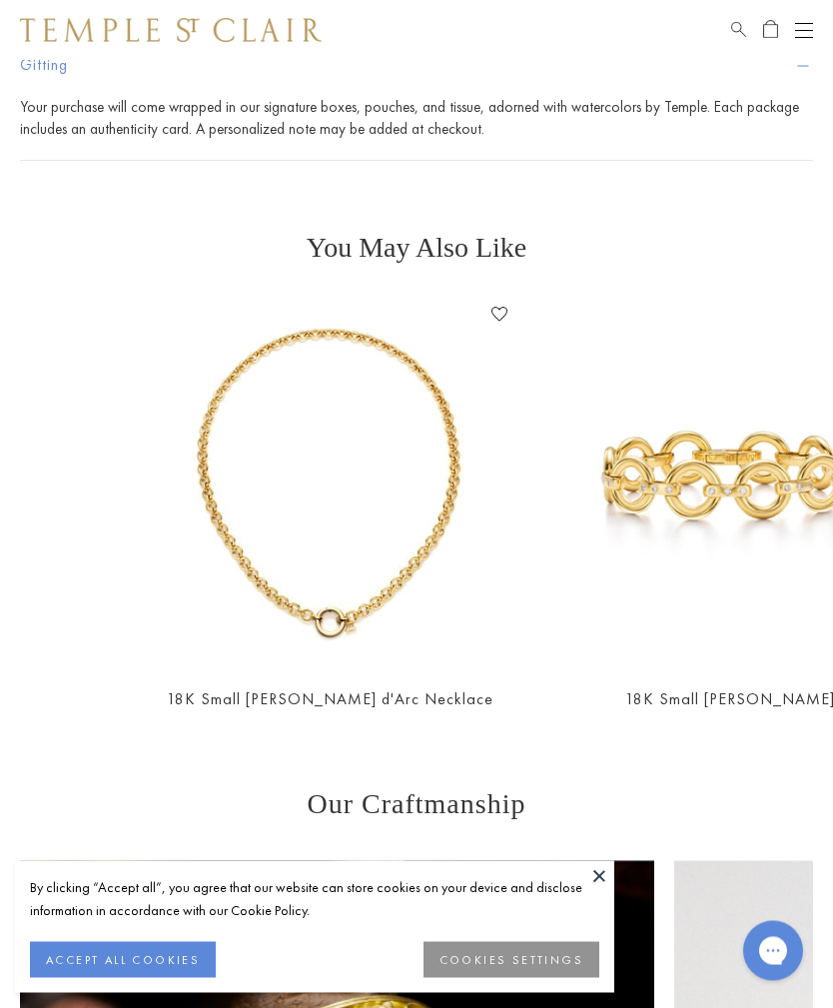
scroll to position [1367, 0]
click at [339, 625] on img at bounding box center [331, 484] width 370 height 370
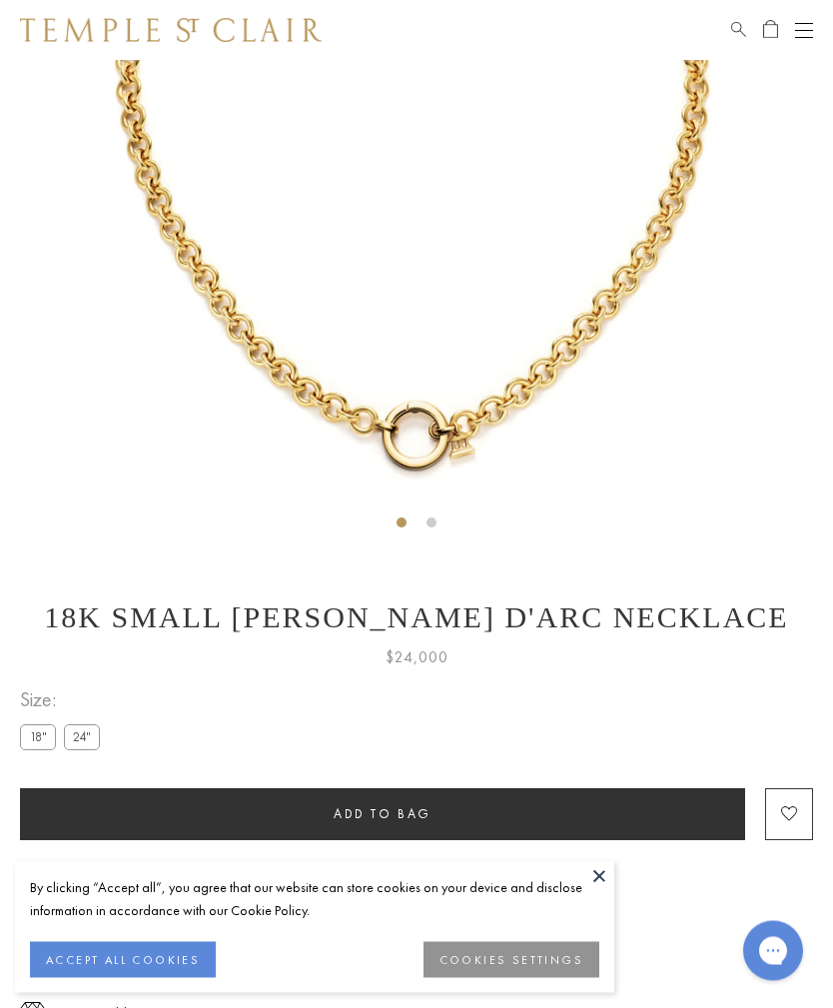
scroll to position [353, 0]
click at [90, 741] on label "24"" at bounding box center [82, 736] width 36 height 25
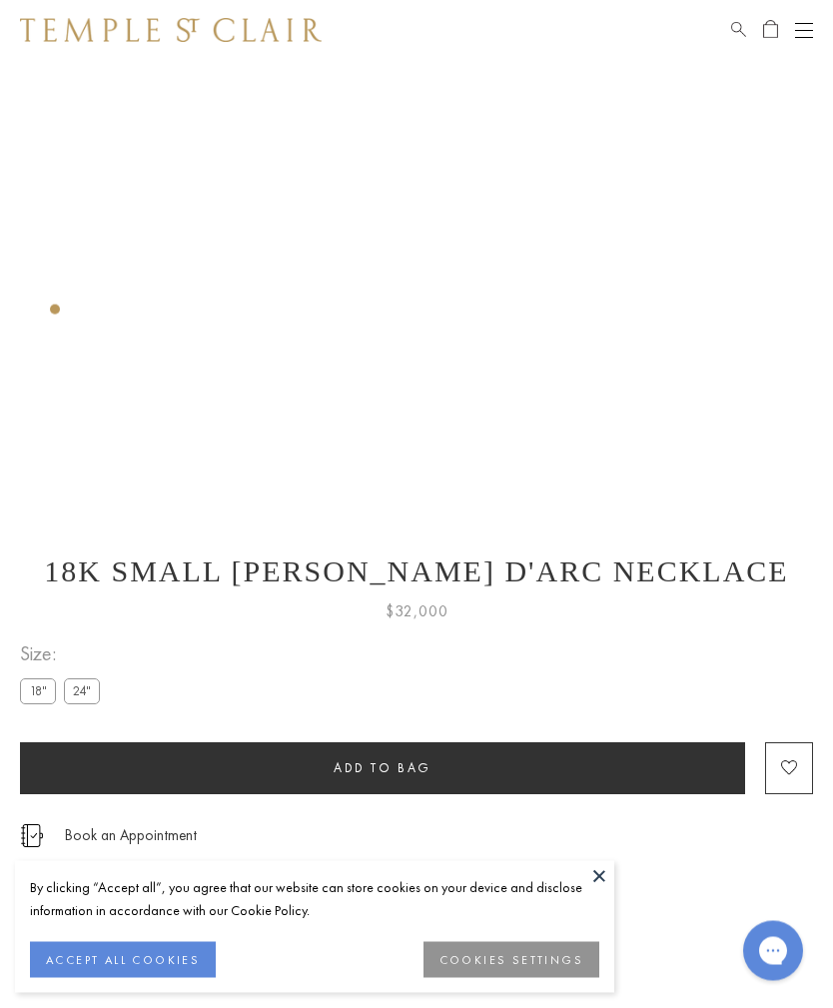
scroll to position [404, 0]
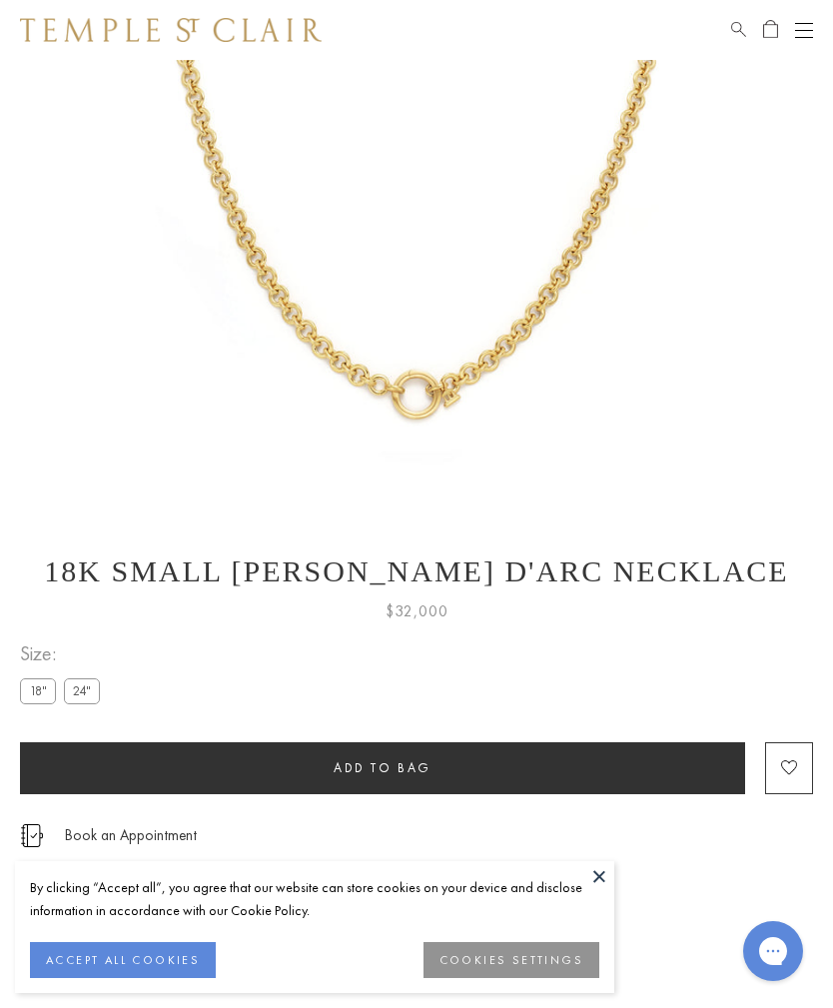
click at [40, 691] on label "18"" at bounding box center [38, 691] width 36 height 25
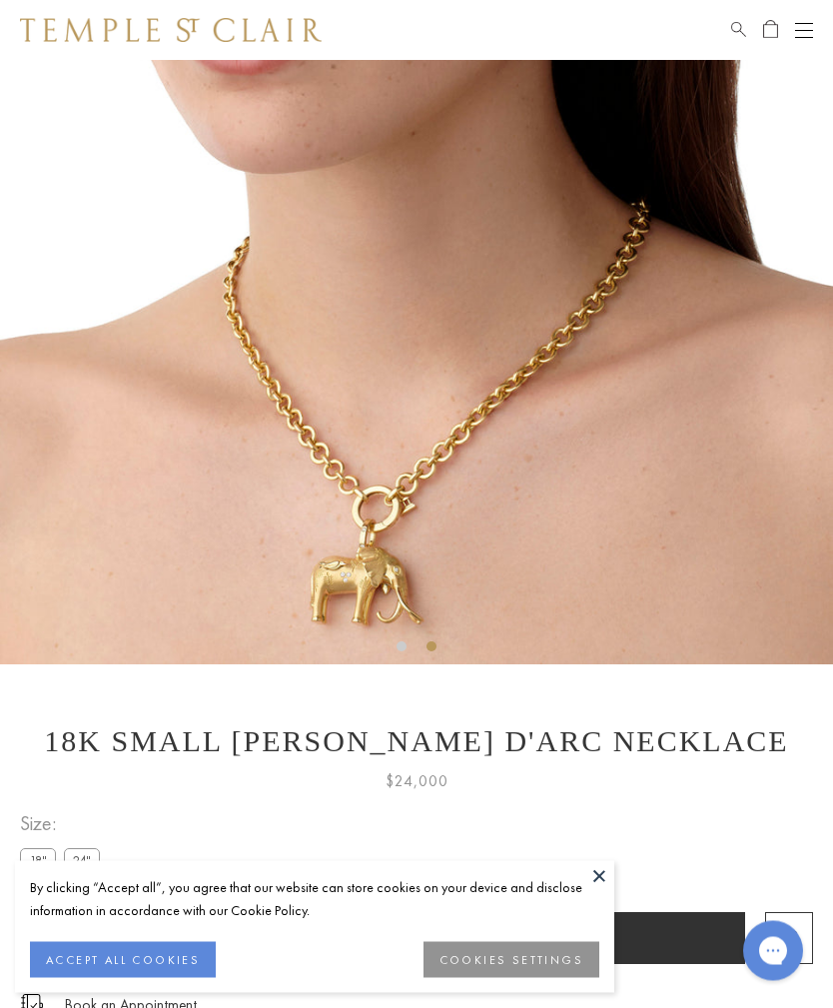
scroll to position [229, 0]
click at [77, 863] on label "24"" at bounding box center [82, 860] width 36 height 25
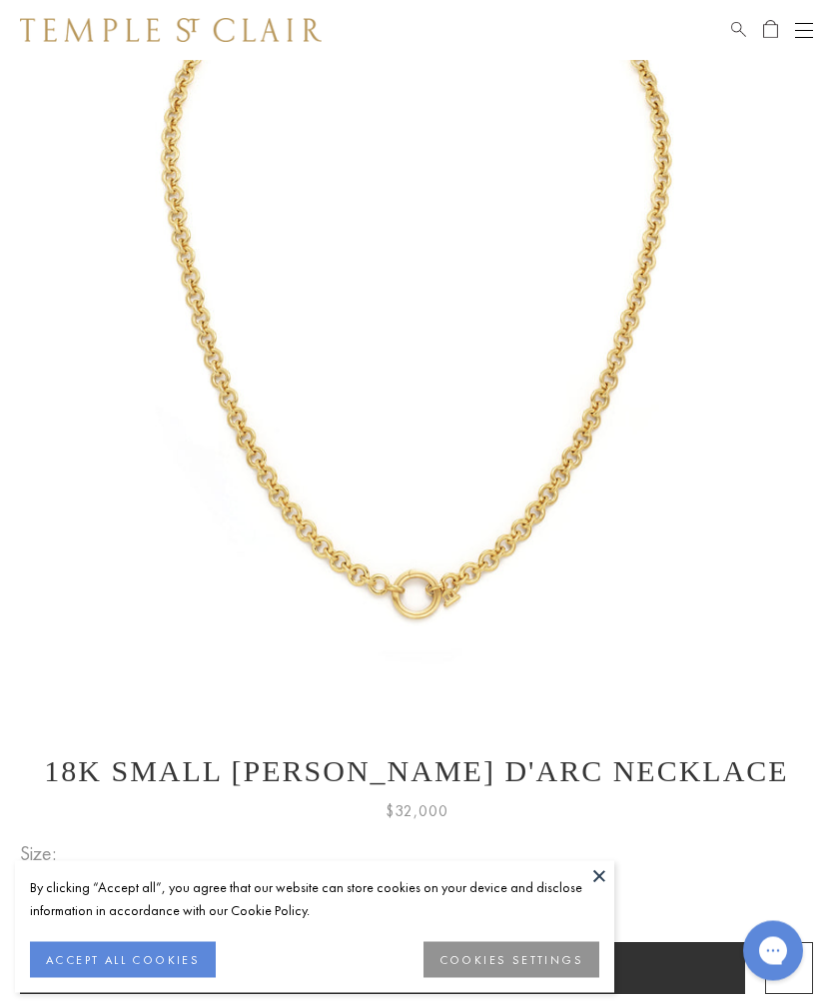
scroll to position [204, 0]
click at [621, 943] on button "Add to bag" at bounding box center [382, 968] width 725 height 52
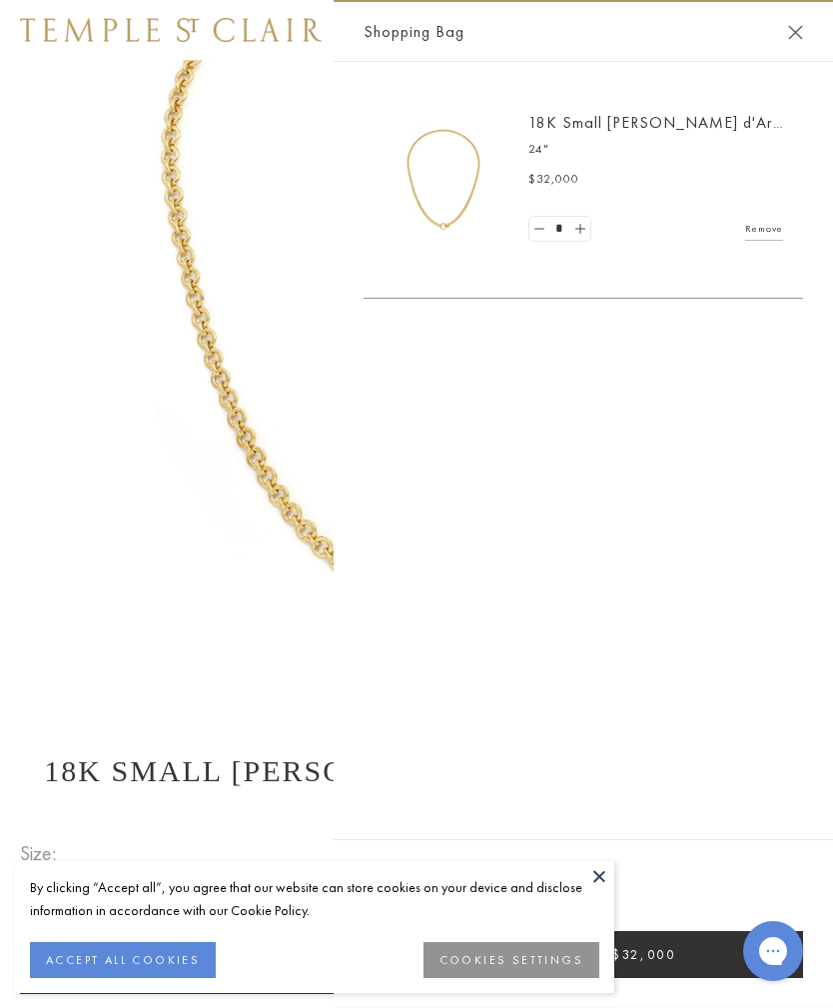
click at [612, 891] on button at bounding box center [600, 876] width 30 height 30
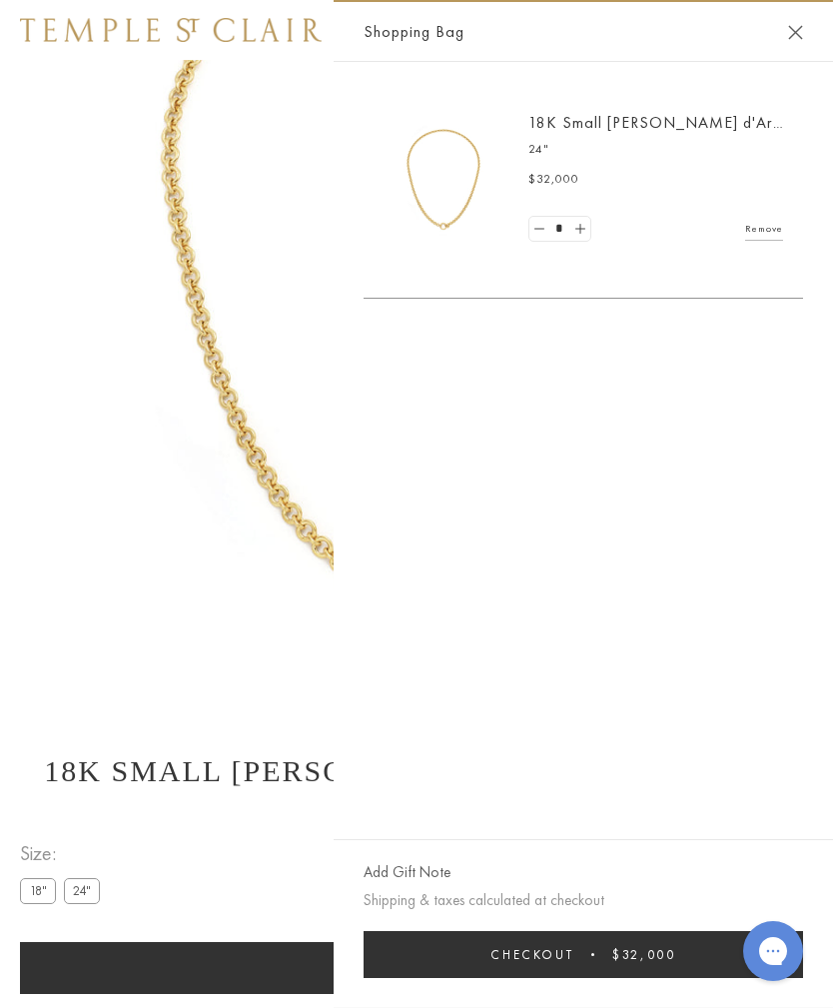
click at [767, 234] on link "Remove" at bounding box center [764, 229] width 38 height 22
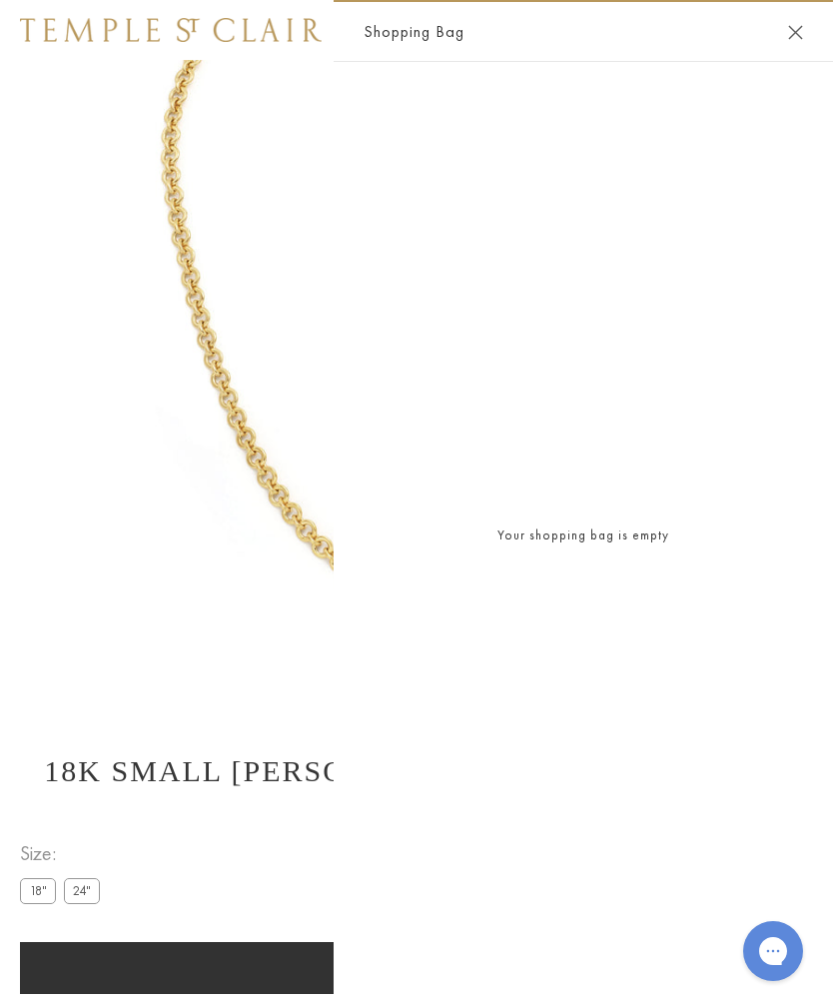
click at [234, 560] on img at bounding box center [416, 272] width 833 height 833
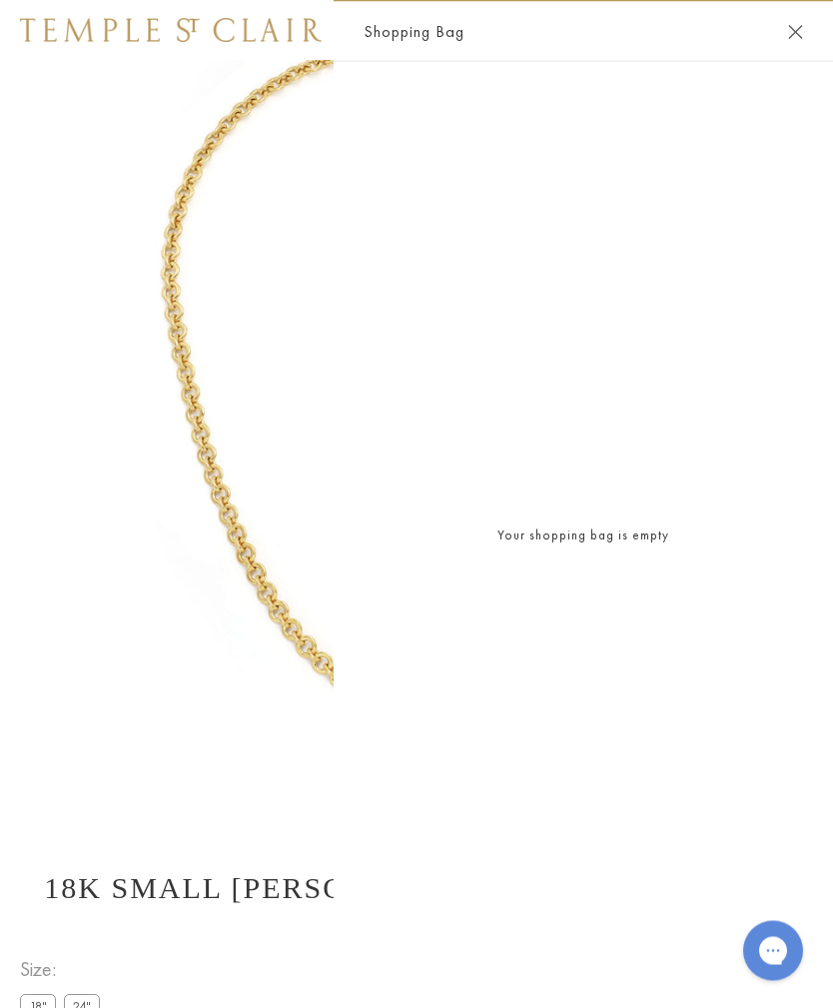
scroll to position [0, 0]
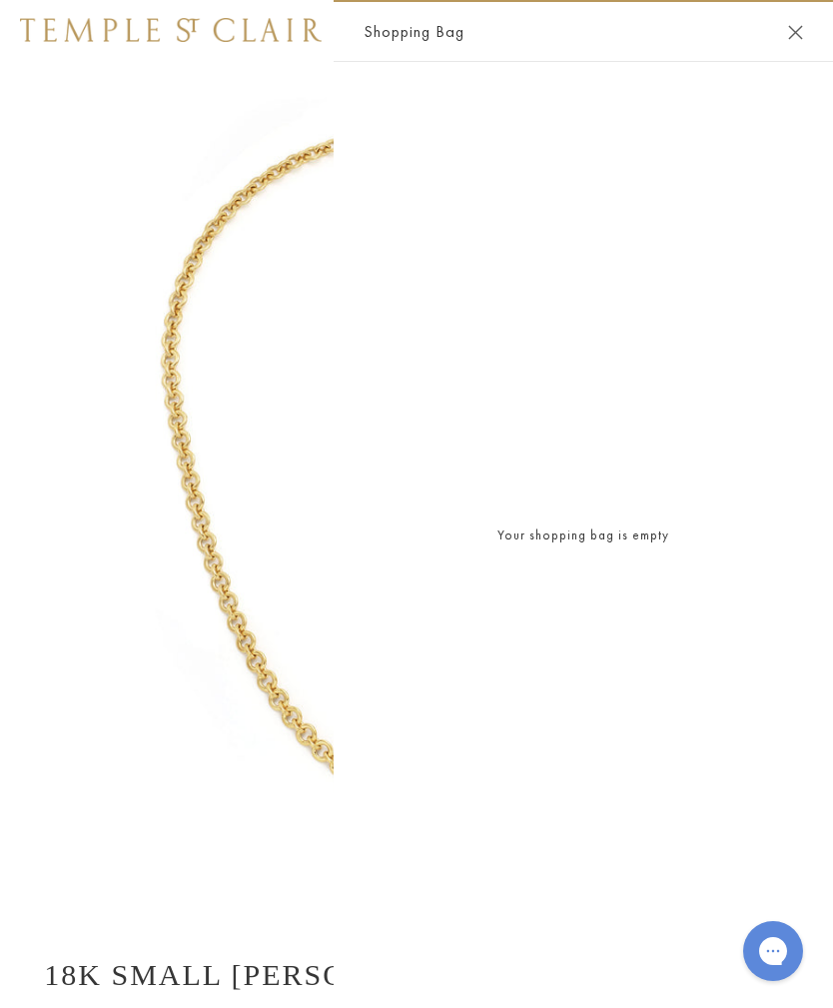
click at [802, 37] on button "Close Shopping Bag" at bounding box center [795, 32] width 15 height 15
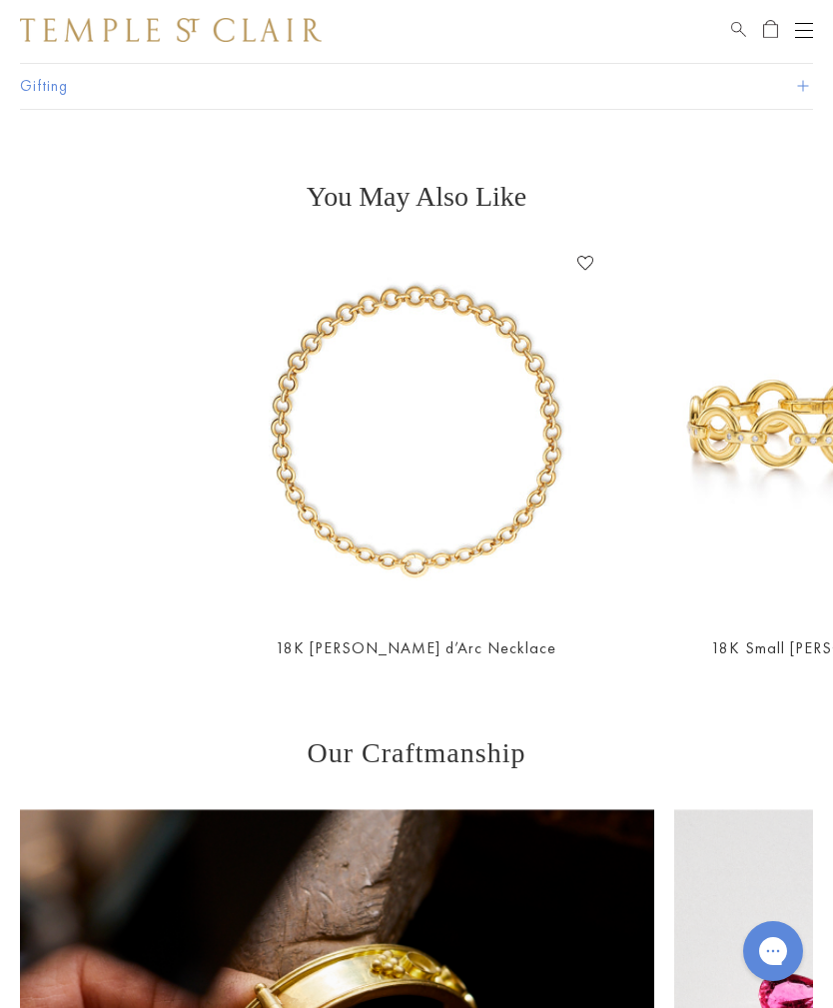
scroll to position [1449, 0]
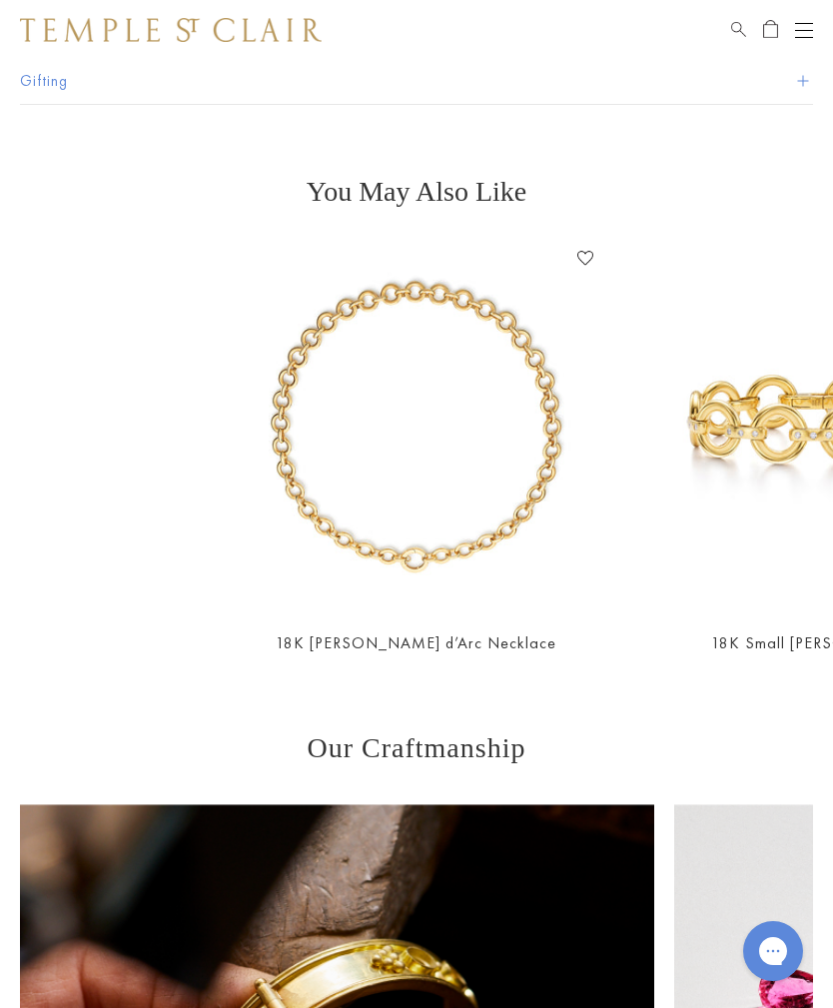
click at [420, 549] on img at bounding box center [417, 428] width 370 height 370
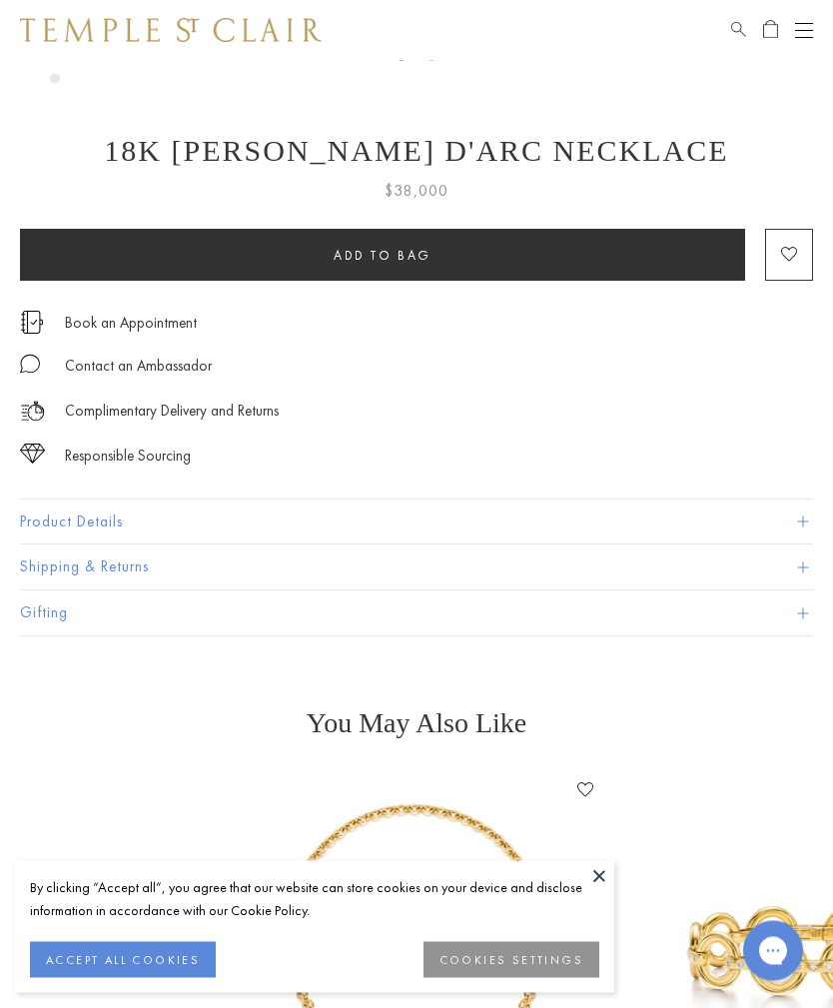
scroll to position [750, 0]
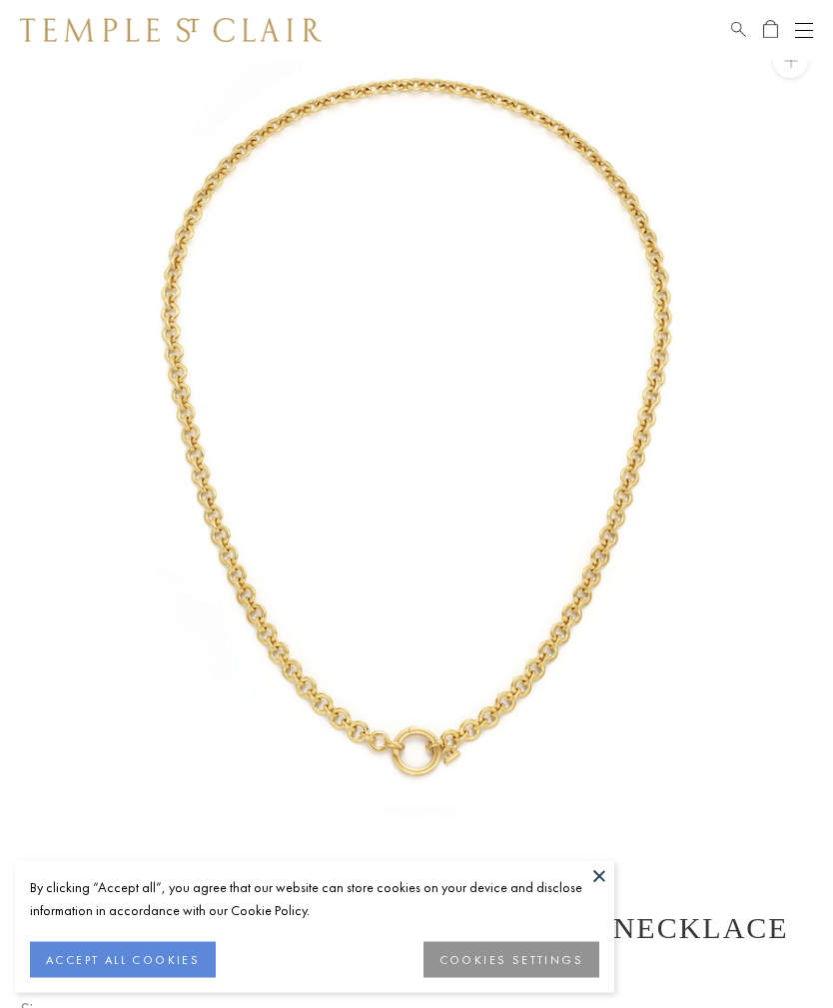
scroll to position [47, 0]
